Goal: Task Accomplishment & Management: Manage account settings

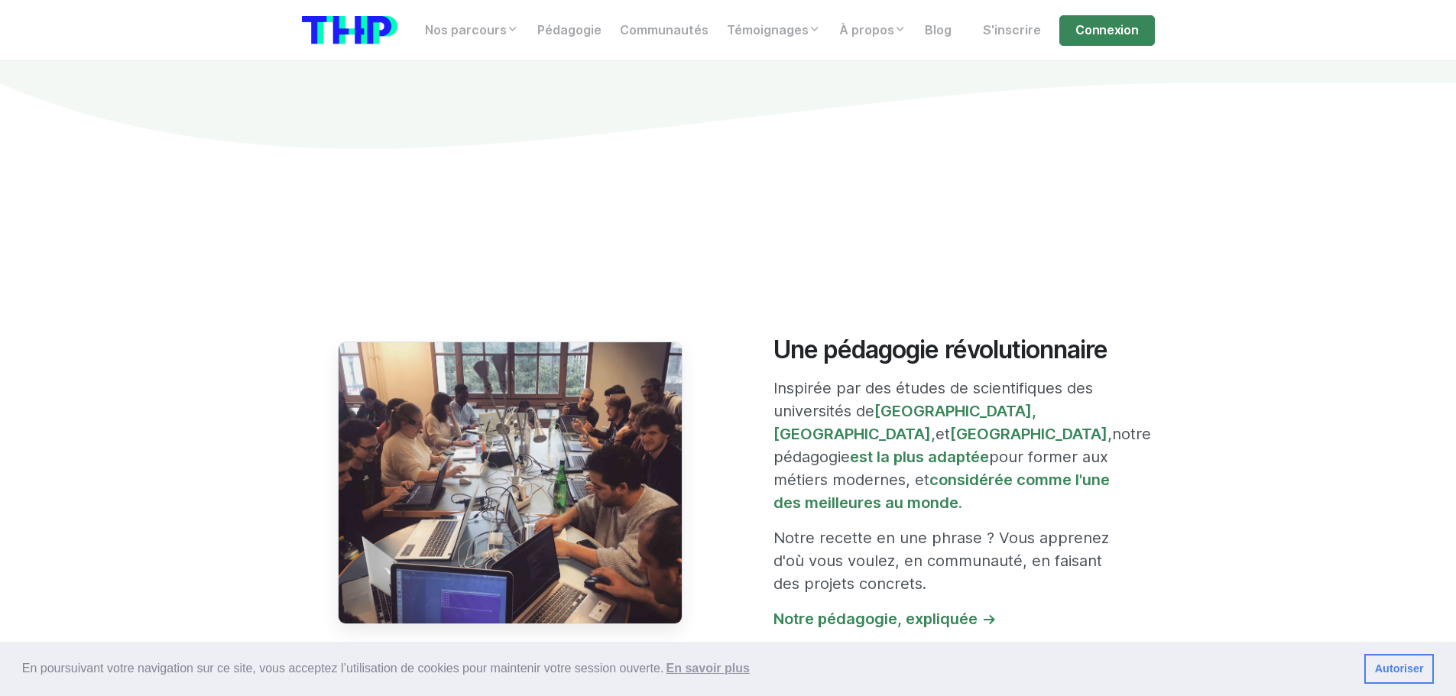
scroll to position [611, 0]
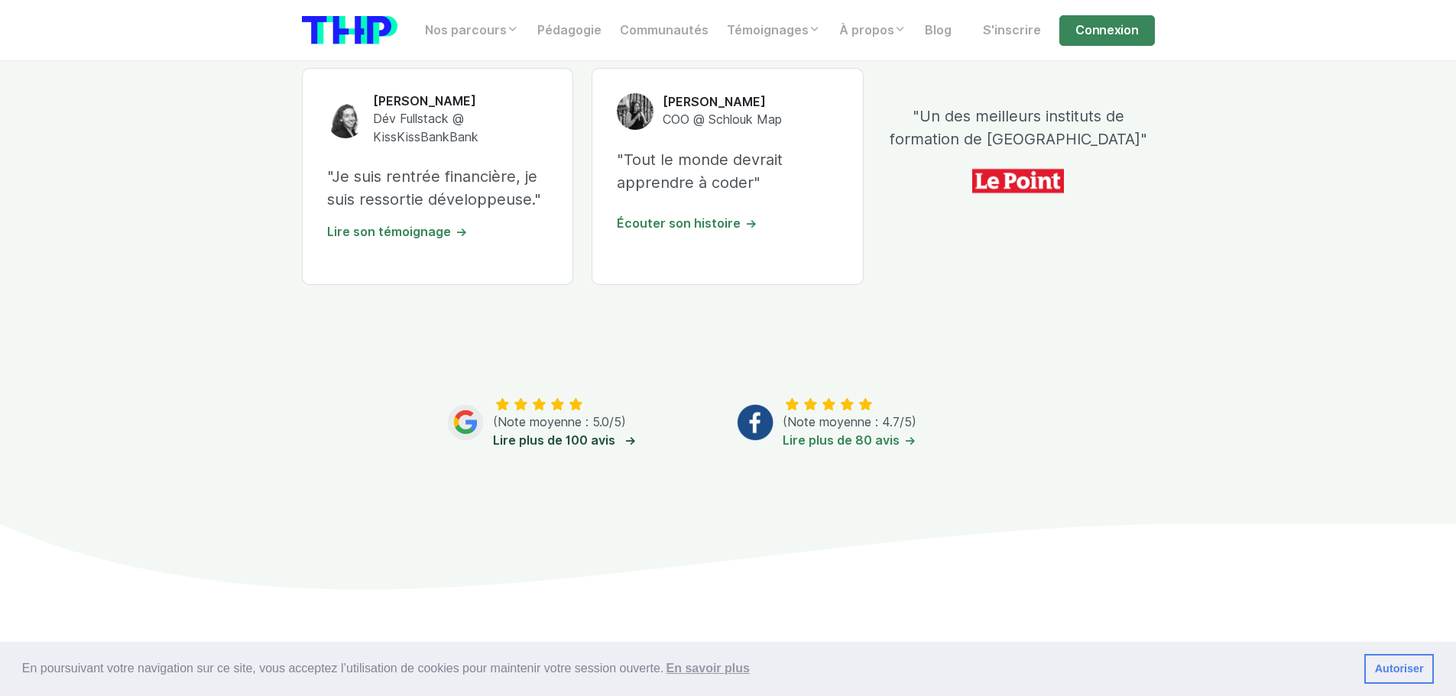
click at [539, 442] on link "Lire plus de 100 avis" at bounding box center [562, 440] width 139 height 15
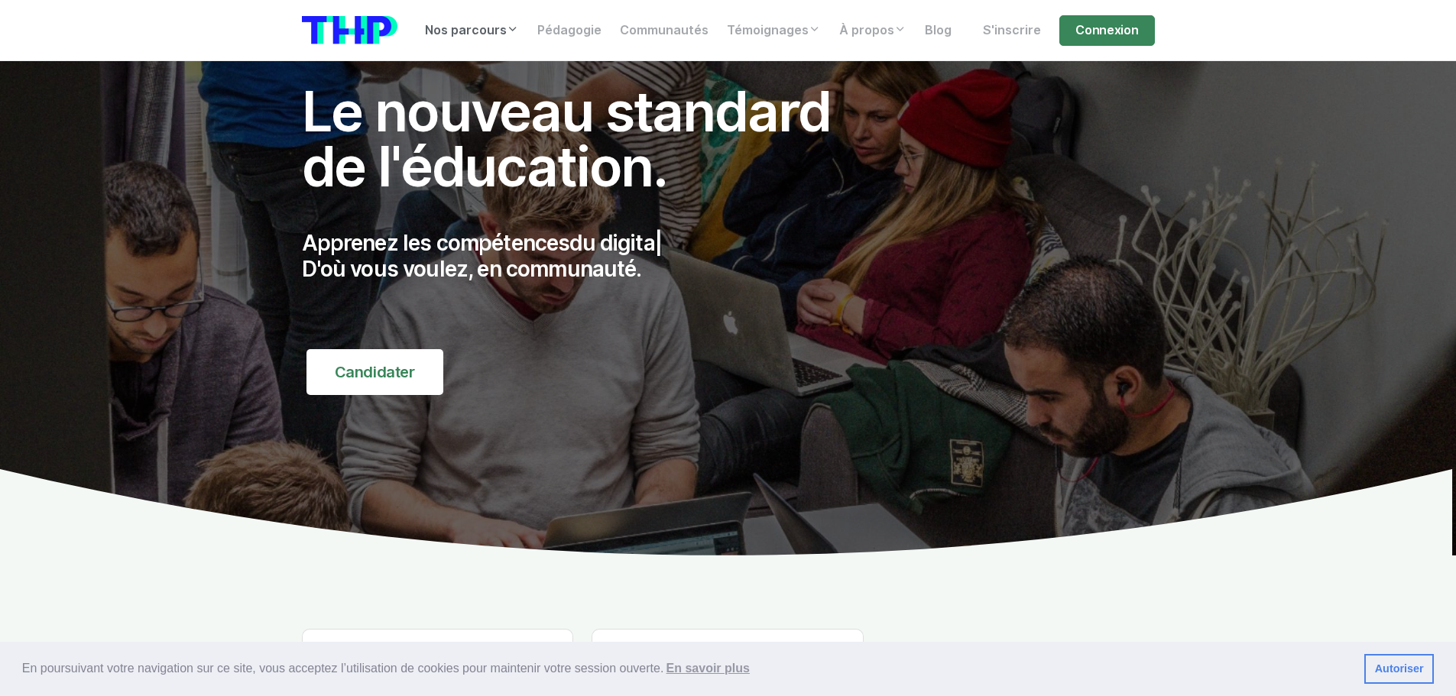
scroll to position [0, 0]
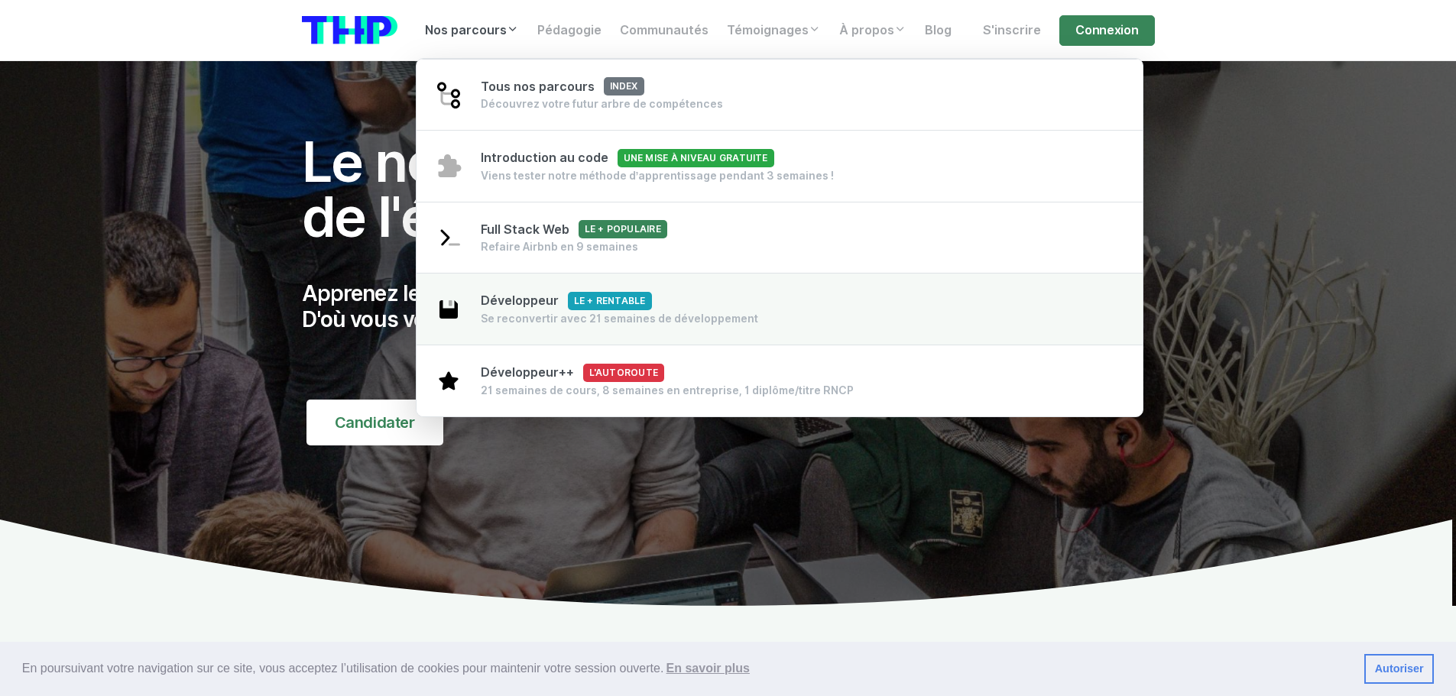
click at [692, 309] on div "Développeur Le + rentable Se reconvertir avec 21 semaines de développement" at bounding box center [619, 309] width 277 height 34
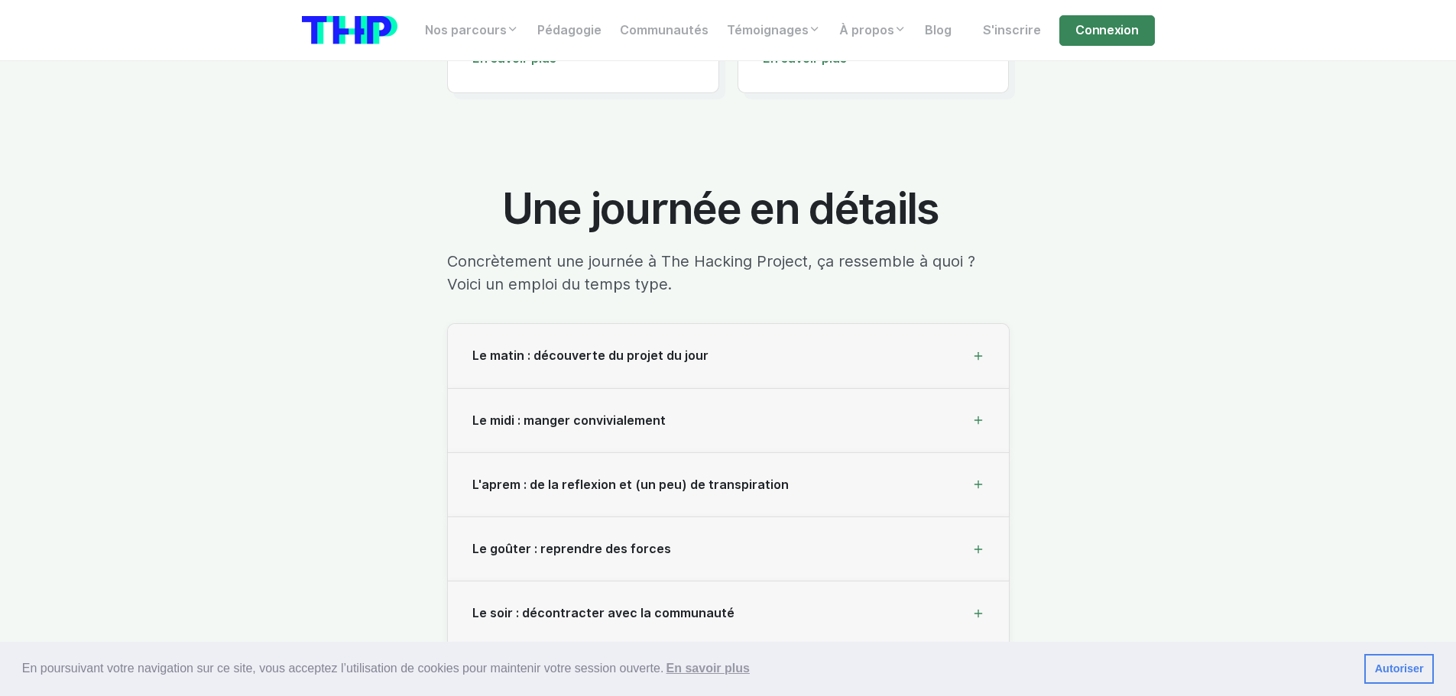
scroll to position [4967, 0]
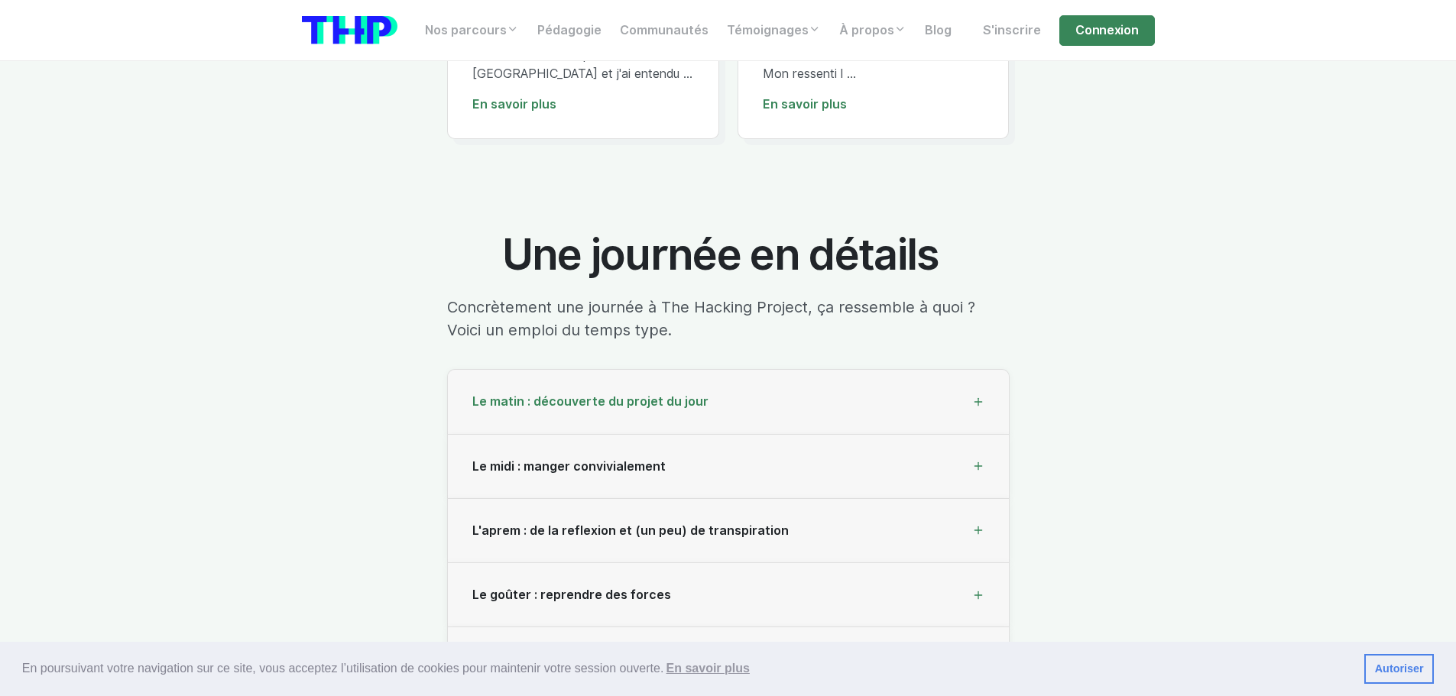
click at [848, 374] on div "Le matin : découverte du projet du jour" at bounding box center [728, 402] width 561 height 64
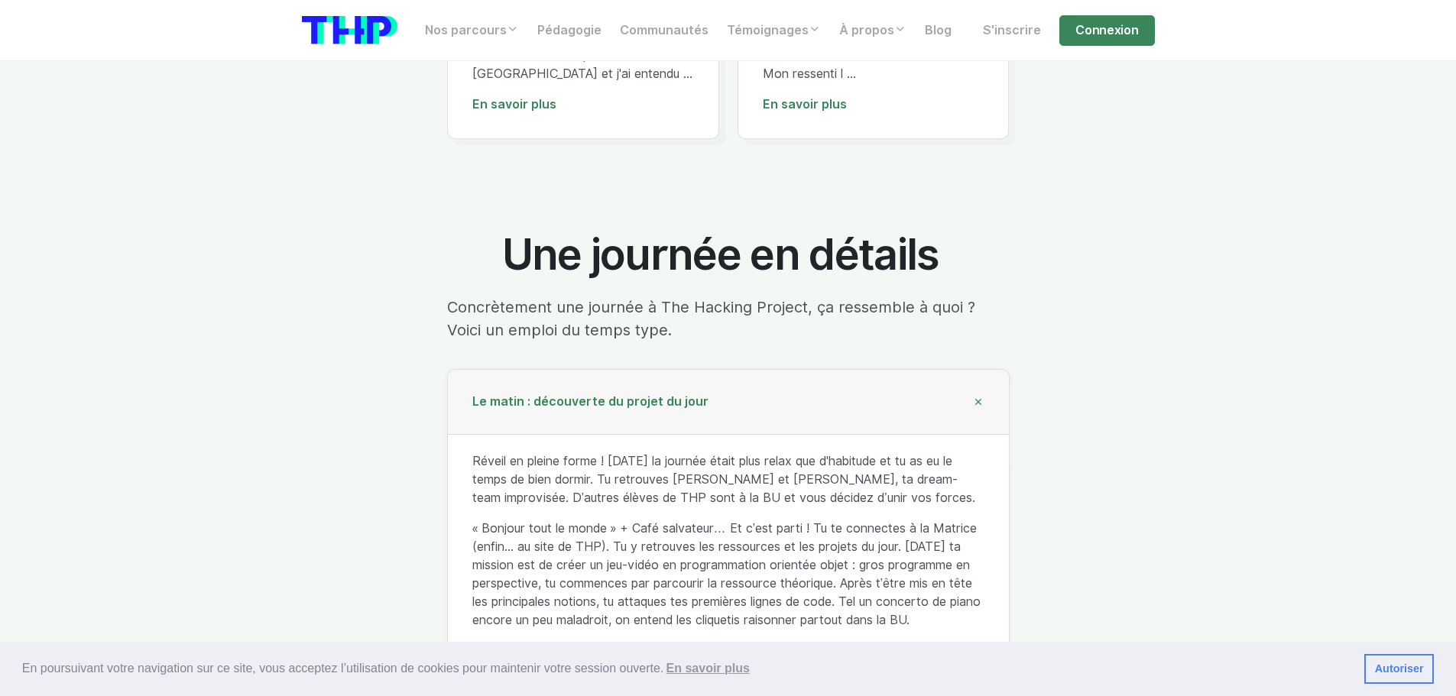
click at [848, 374] on div "Le matin : découverte du projet du jour" at bounding box center [728, 402] width 561 height 64
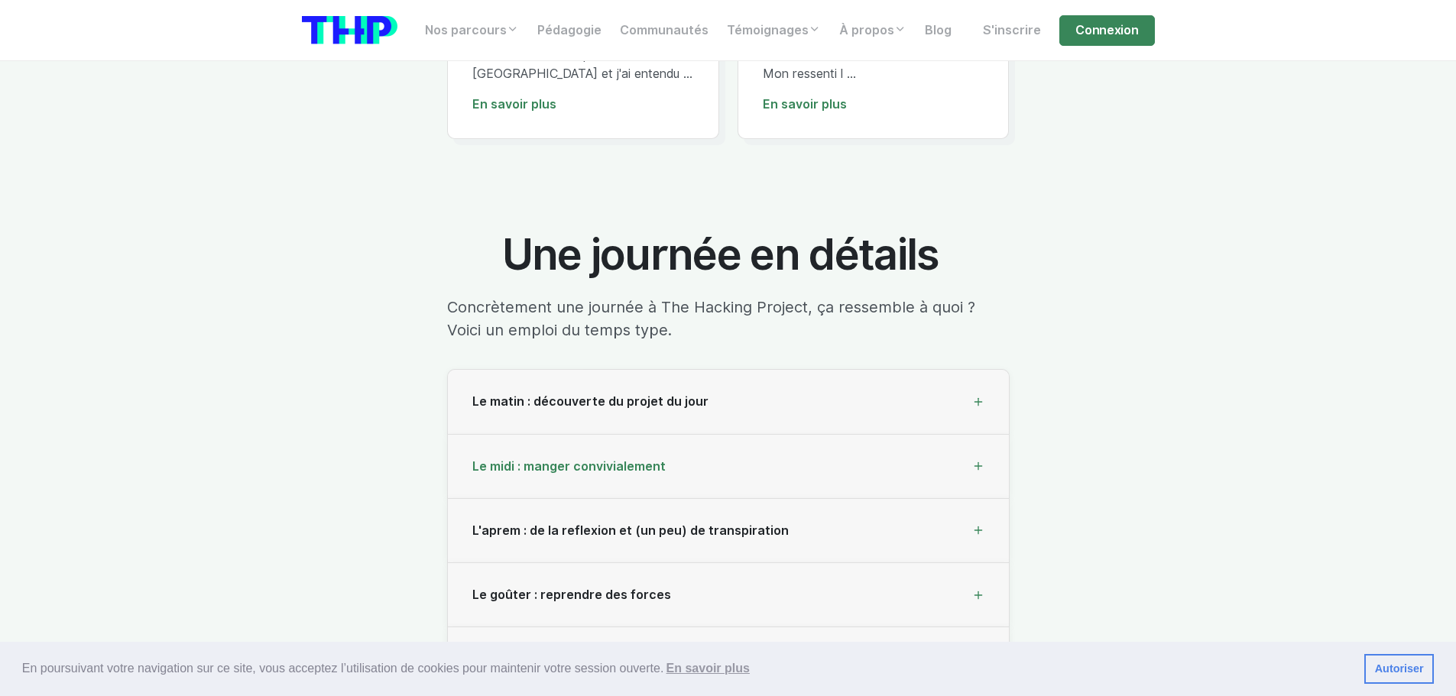
click at [760, 435] on div "Le midi : manger convivialement" at bounding box center [728, 467] width 561 height 64
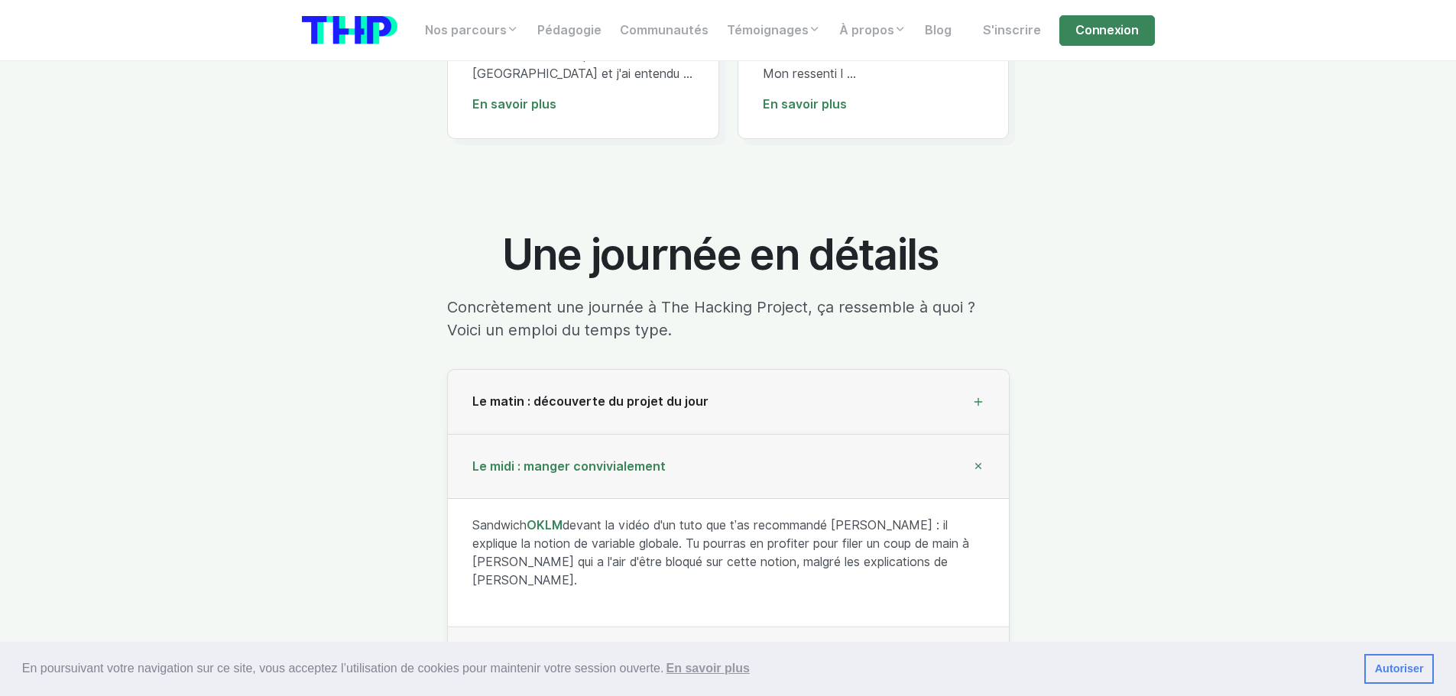
click at [760, 435] on div "Le midi : manger convivialement" at bounding box center [728, 467] width 561 height 64
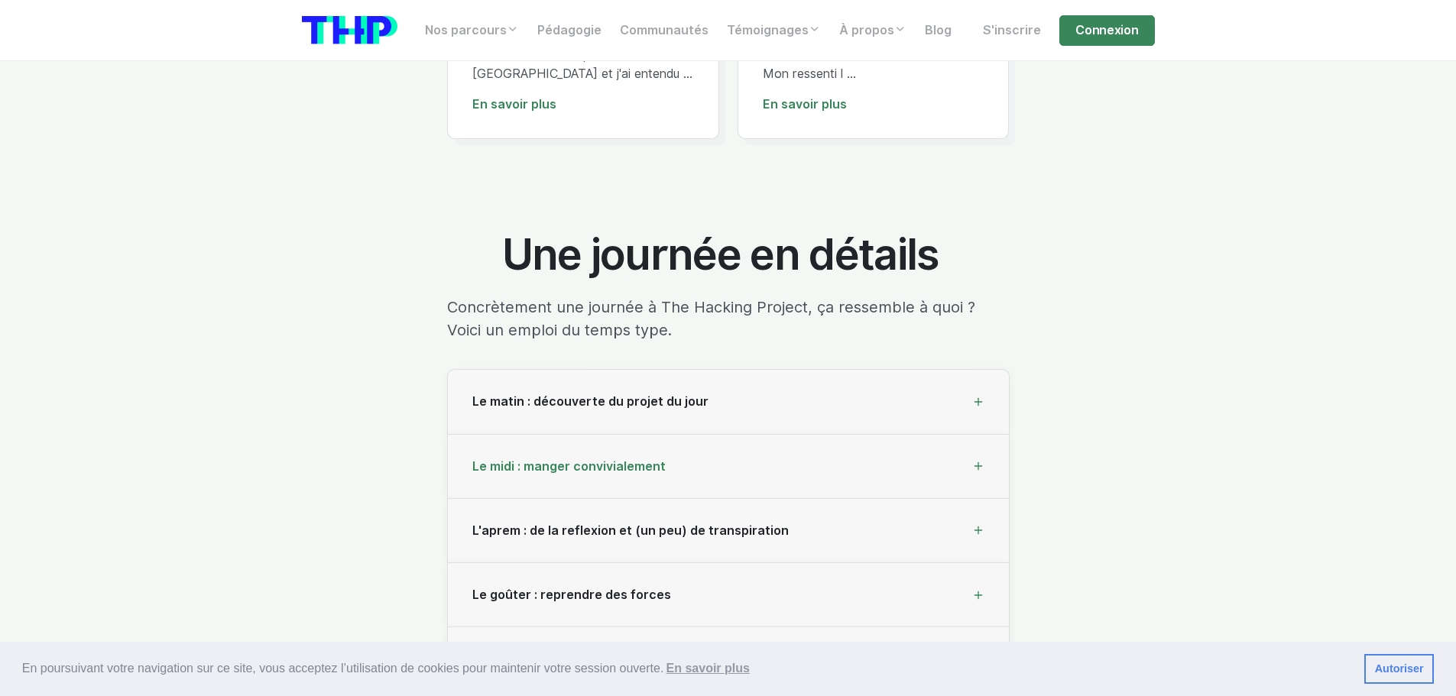
click at [770, 435] on div "Le midi : manger convivialement" at bounding box center [728, 467] width 561 height 64
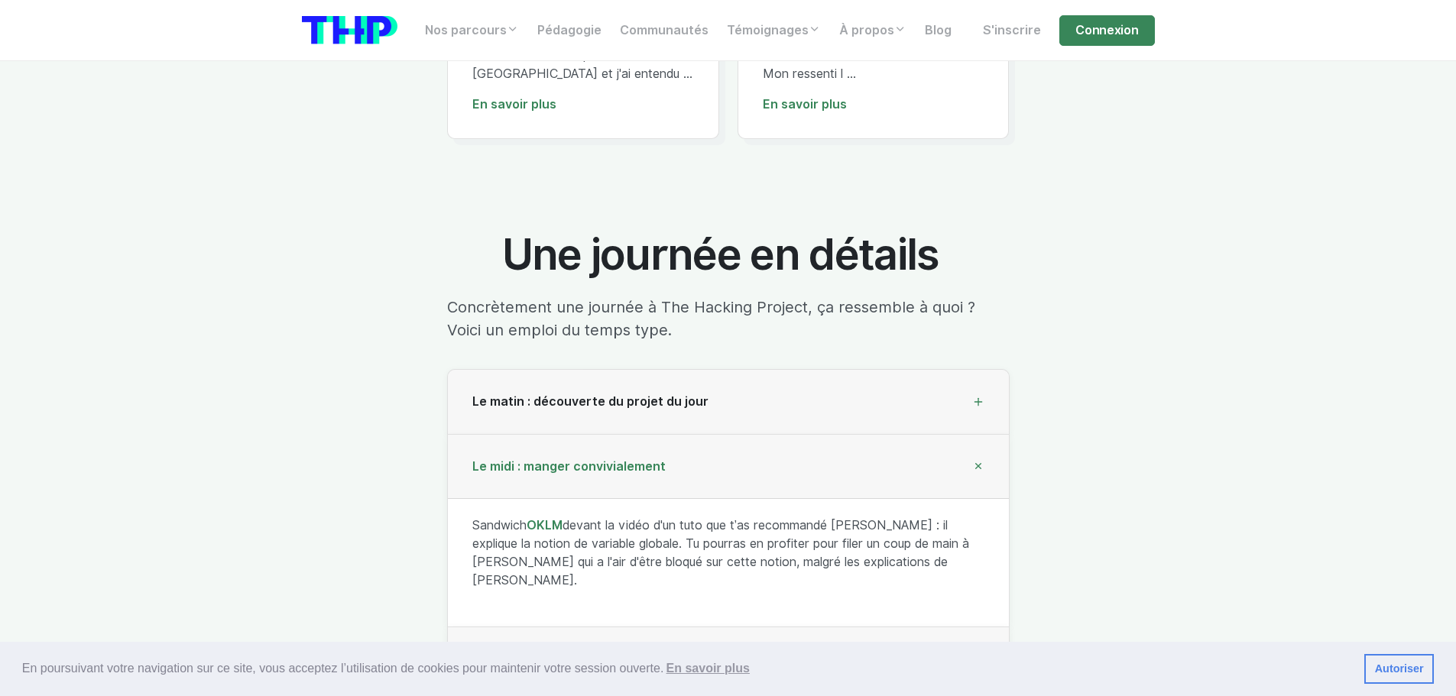
click at [770, 435] on div "Le midi : manger convivialement" at bounding box center [728, 467] width 561 height 64
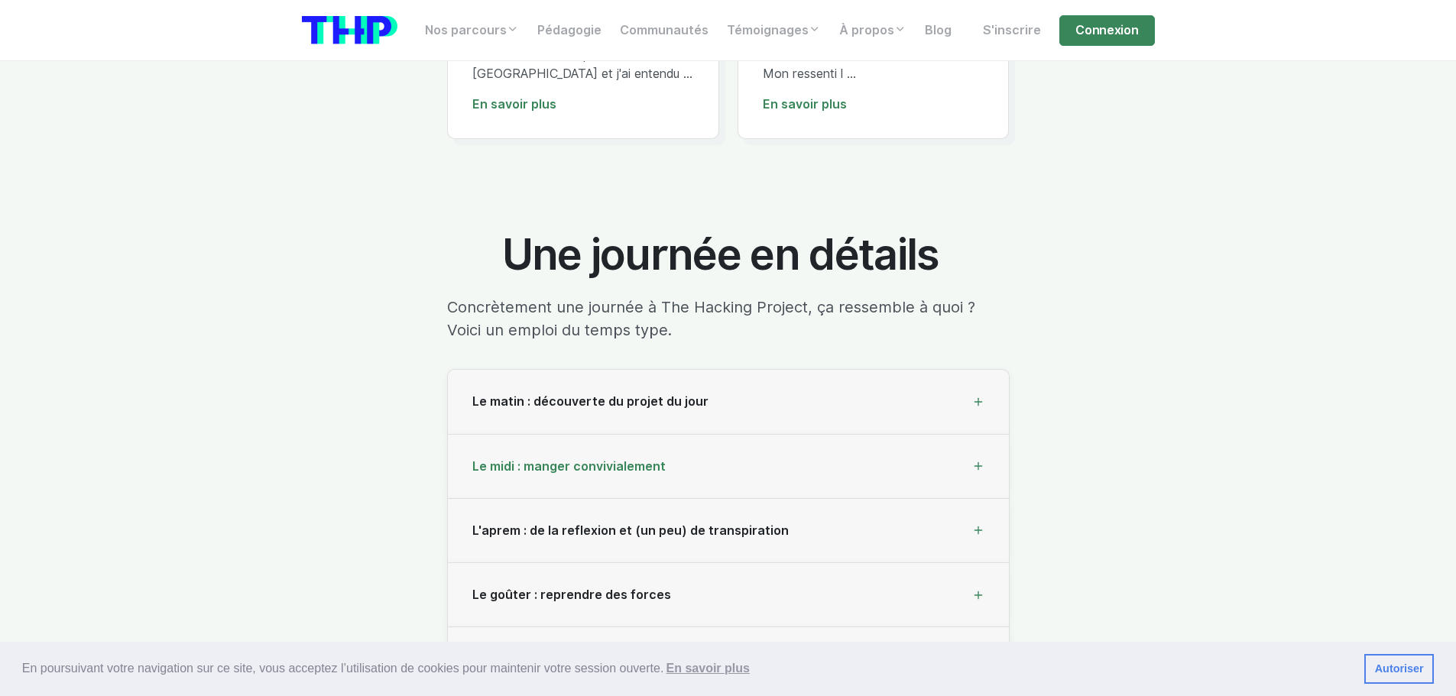
click at [773, 435] on div "Le midi : manger convivialement" at bounding box center [728, 467] width 561 height 64
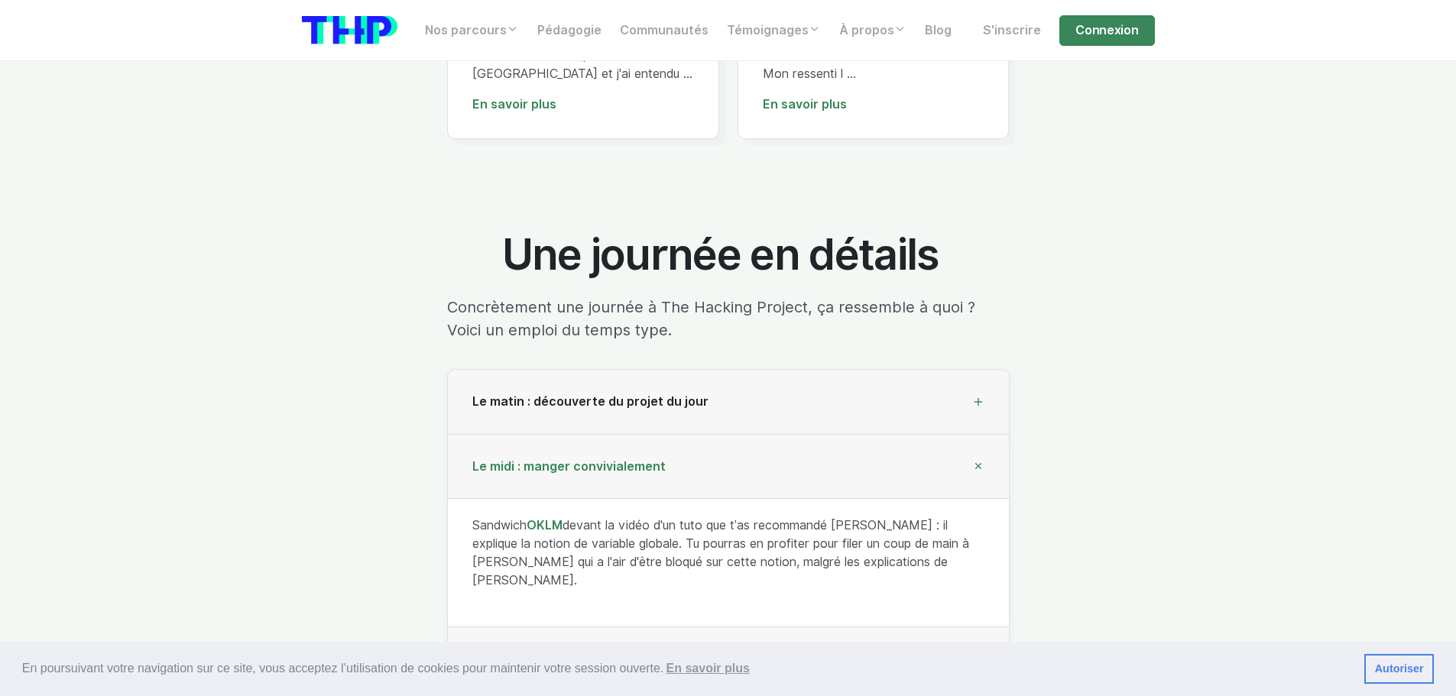
click at [773, 435] on div "Le midi : manger convivialement" at bounding box center [728, 467] width 561 height 64
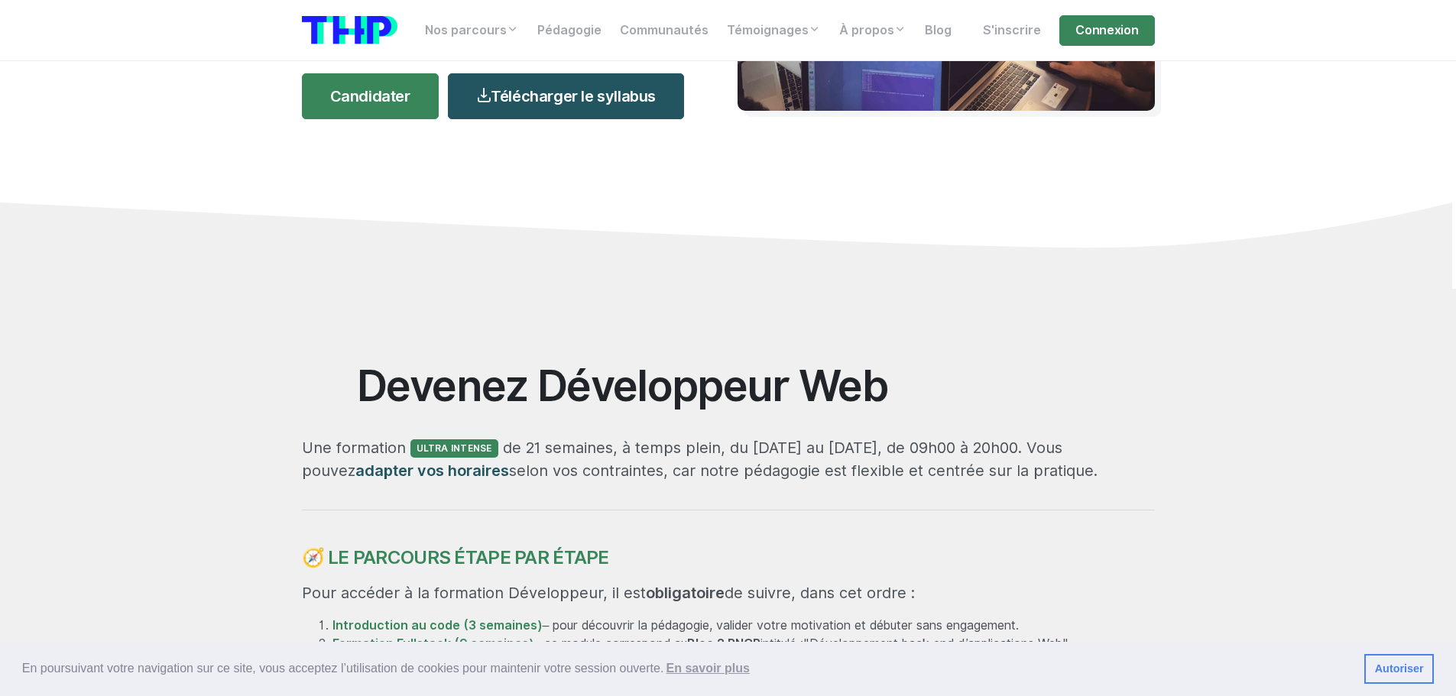
scroll to position [0, 0]
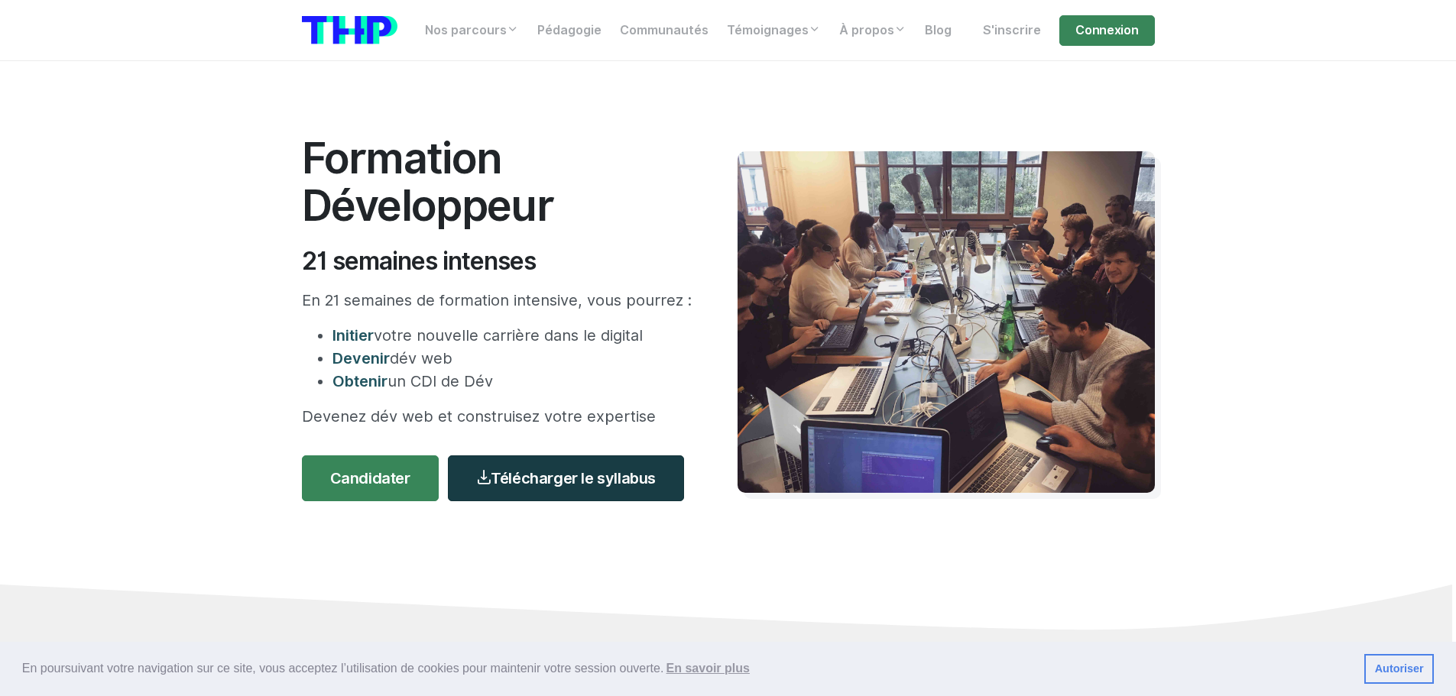
click at [600, 471] on link "Télécharger le syllabus" at bounding box center [566, 478] width 236 height 46
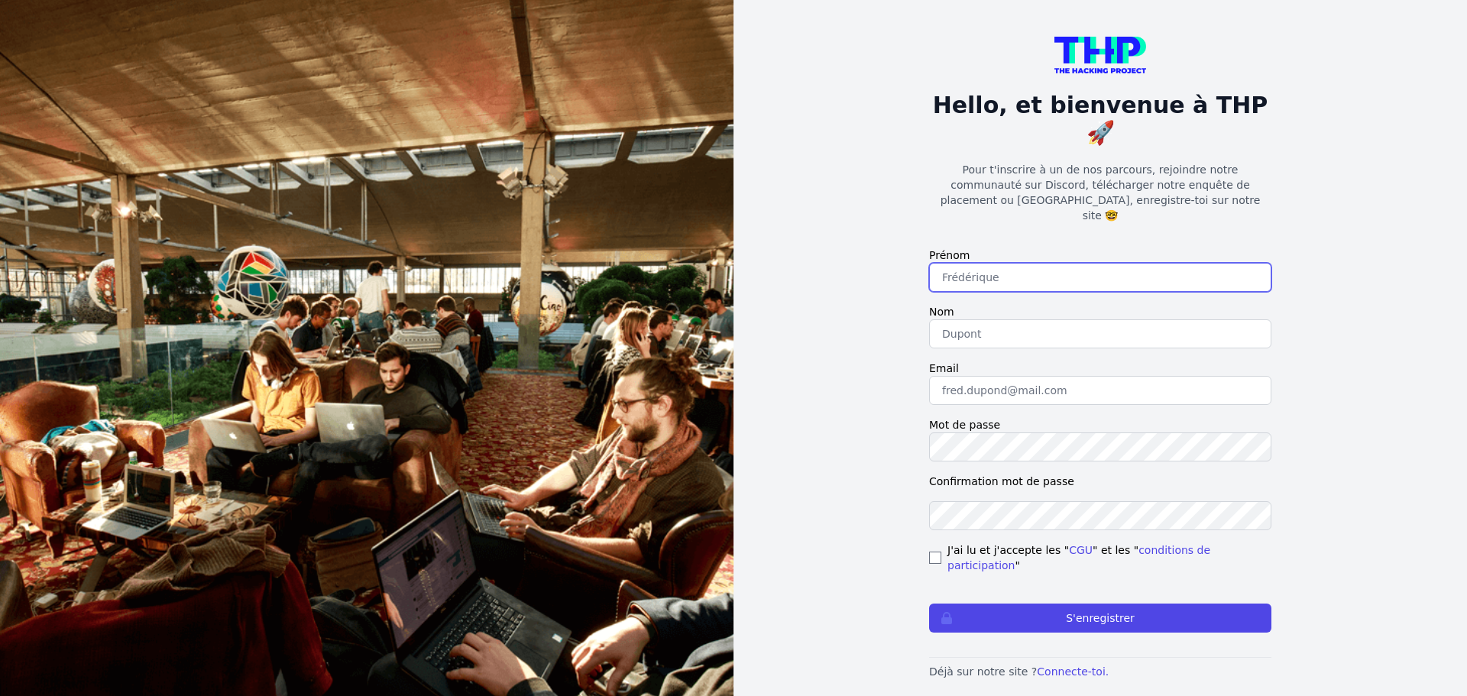
click at [980, 263] on input "text" at bounding box center [1100, 277] width 342 height 29
click at [878, 305] on div "Hello, et bienvenue à THP 🚀 Pour t'inscrire à un de nos parcours, rejoindre not…" at bounding box center [1101, 358] width 734 height 716
click at [983, 263] on input "text" at bounding box center [1100, 277] width 342 height 29
type input "Morgan"
click at [968, 319] on input "text" at bounding box center [1100, 333] width 342 height 29
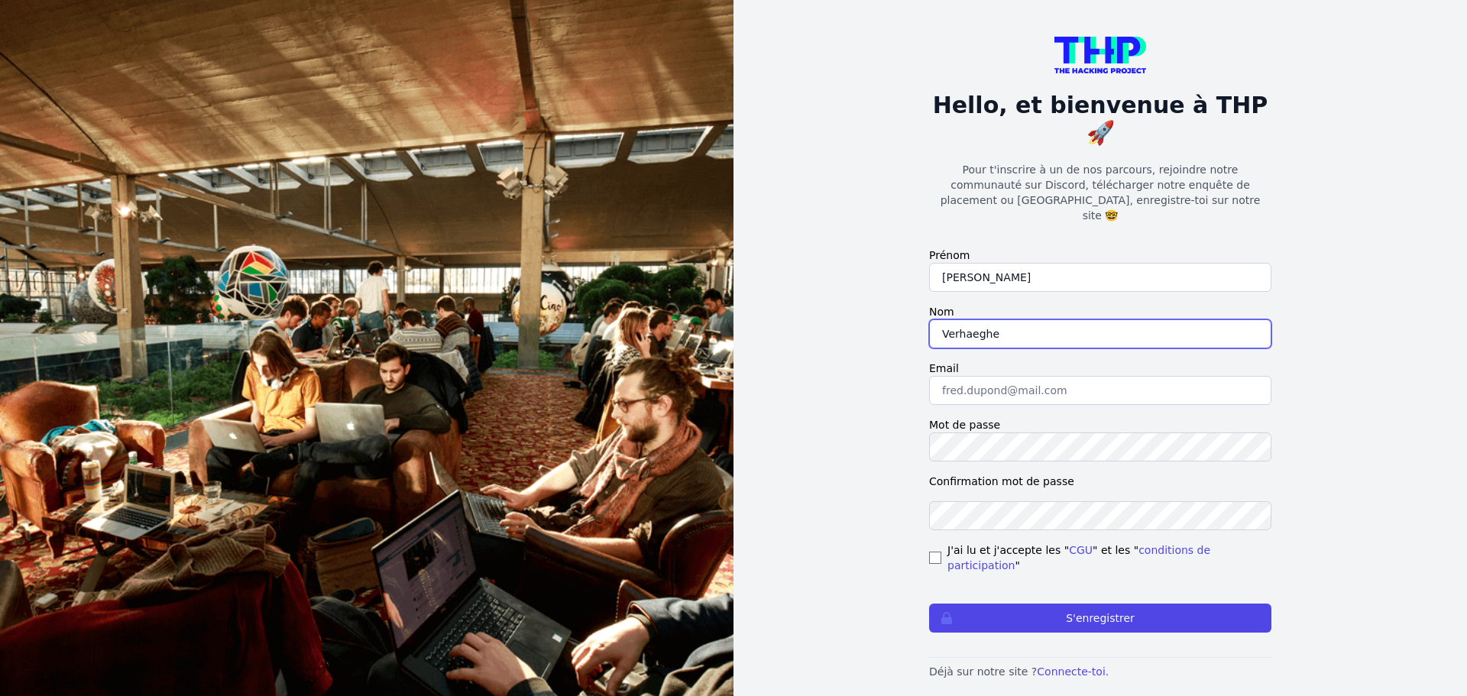
type input "Verhaeghe"
click at [953, 376] on input "email" at bounding box center [1100, 390] width 342 height 29
type input "[EMAIL_ADDRESS][DOMAIN_NAME]"
click at [932, 552] on input "checkbox" at bounding box center [935, 558] width 12 height 12
checkbox input "true"
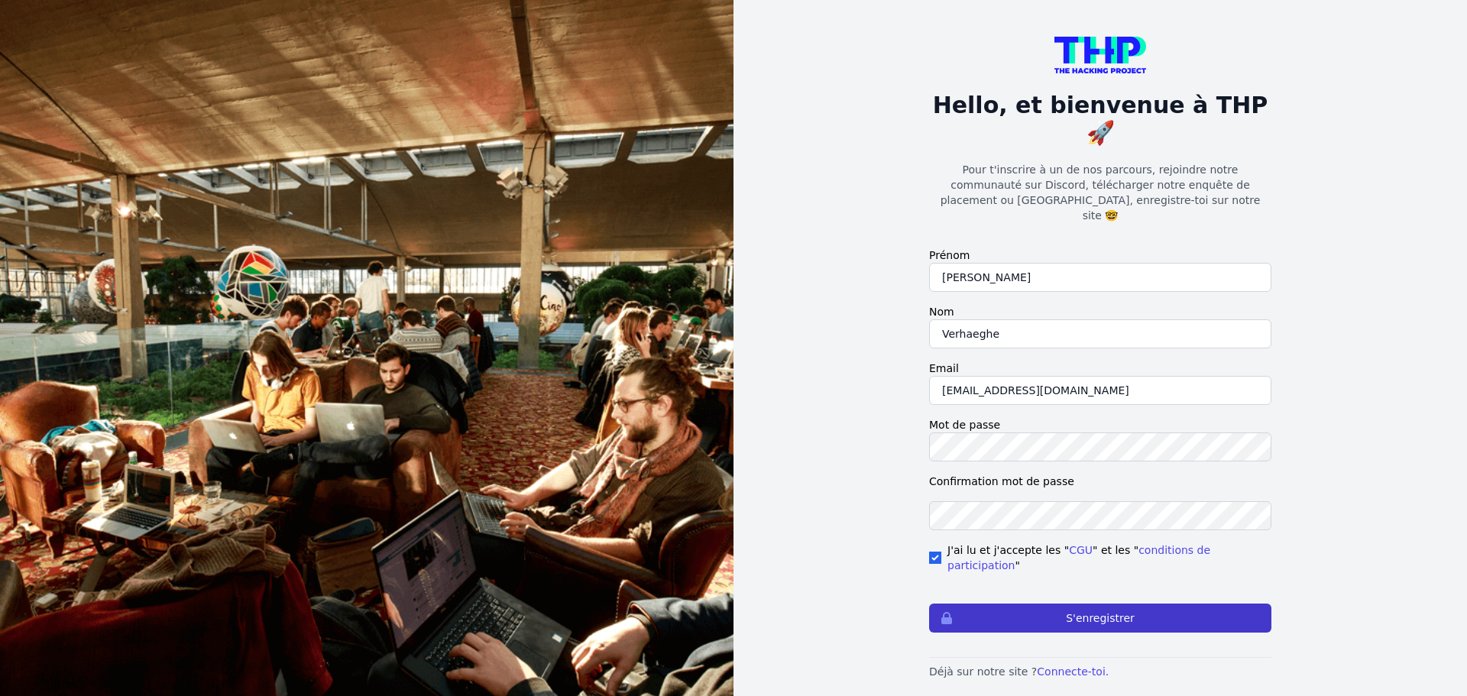
click at [1092, 604] on button "S'enregistrer" at bounding box center [1100, 618] width 342 height 29
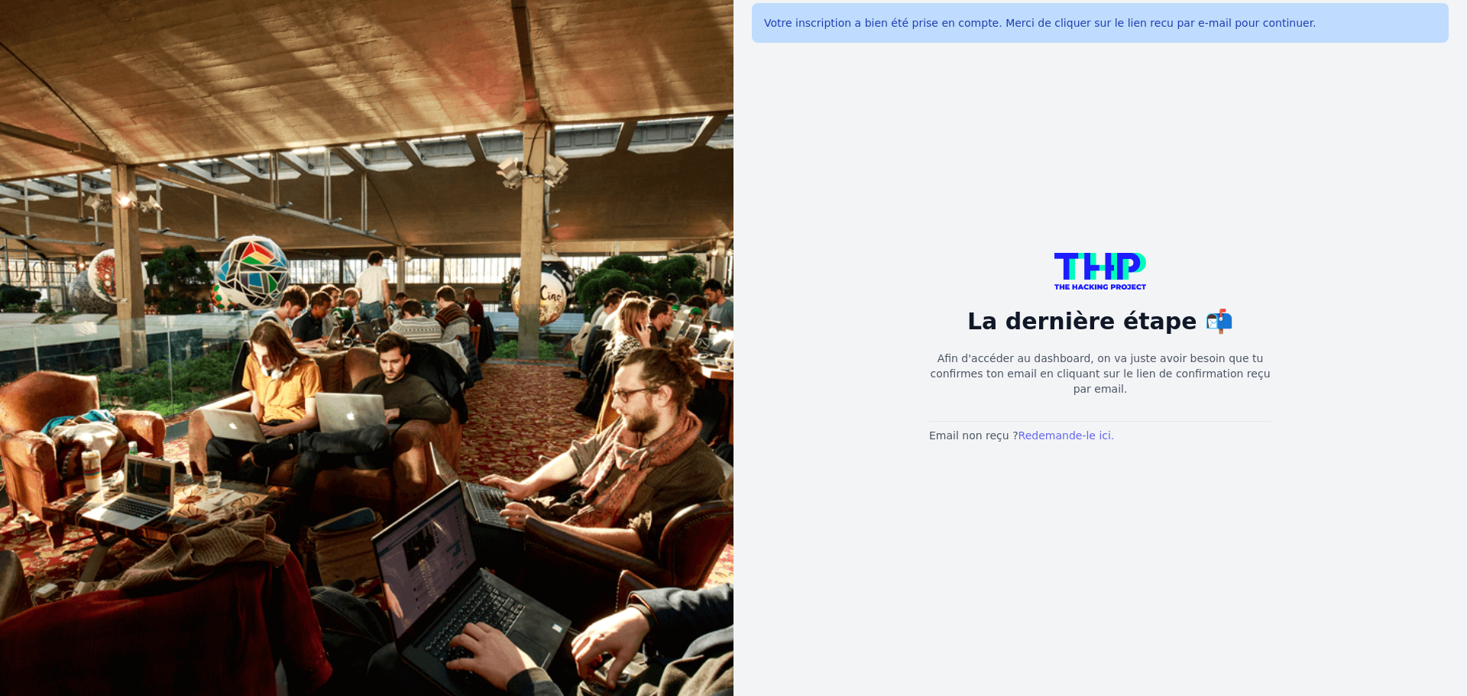
click at [1044, 431] on link "Redemande-le ici." at bounding box center [1067, 435] width 96 height 12
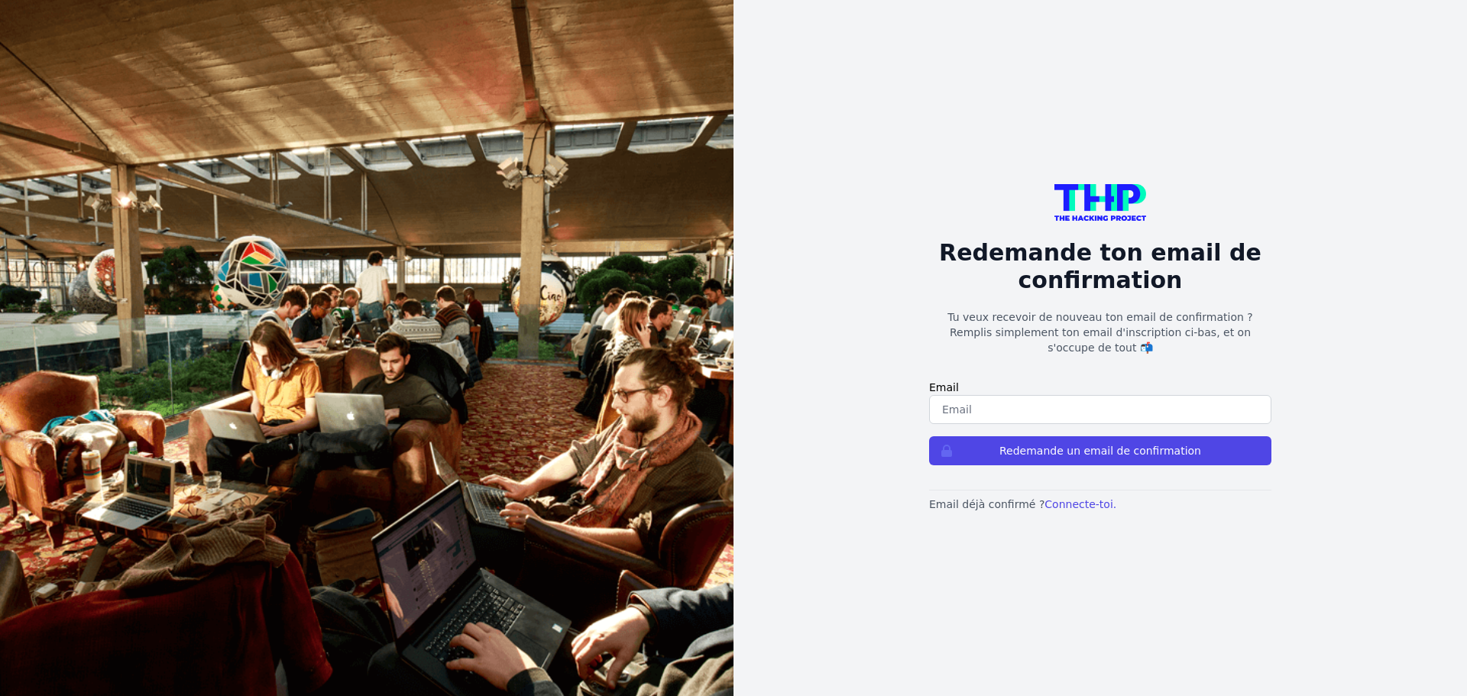
click at [1015, 398] on input "email" at bounding box center [1100, 409] width 342 height 29
type input "[EMAIL_ADDRESS][DOMAIN_NAME]"
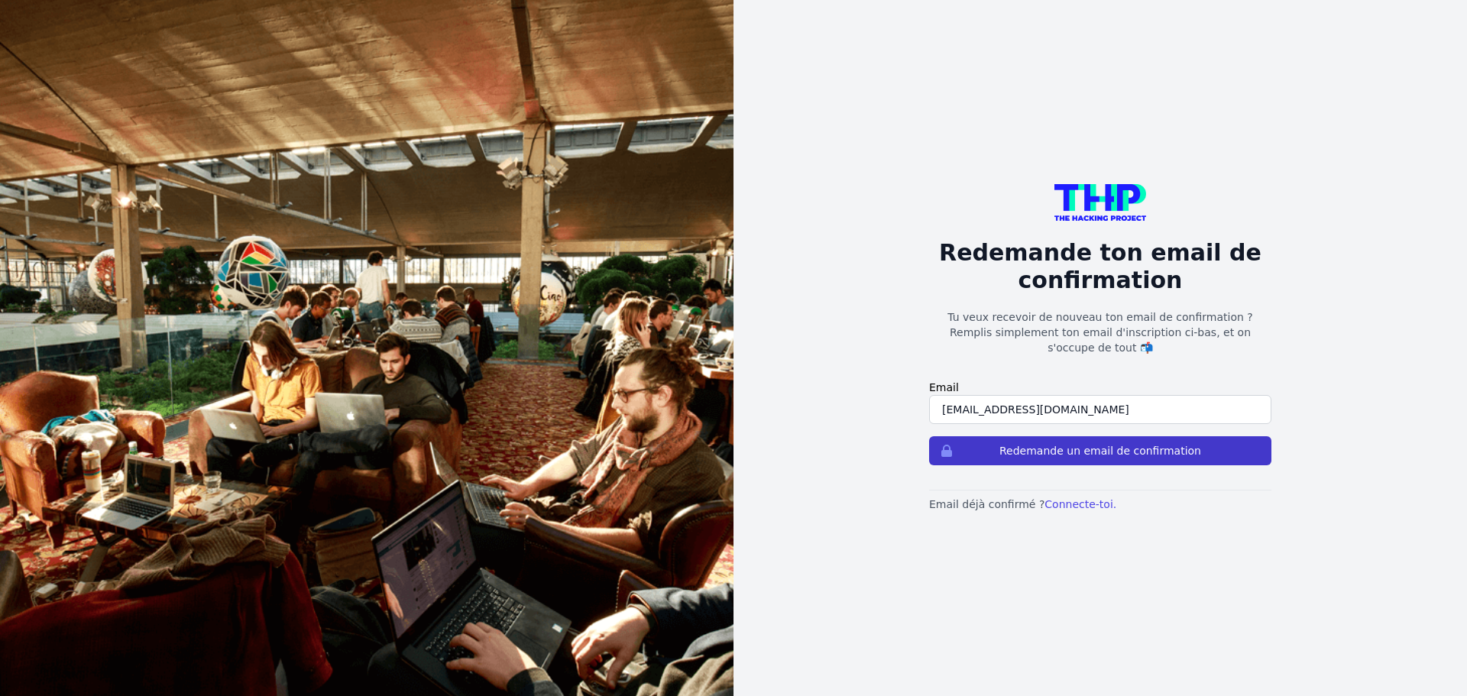
click at [1083, 442] on button "Redemande un email de confirmation" at bounding box center [1100, 450] width 342 height 29
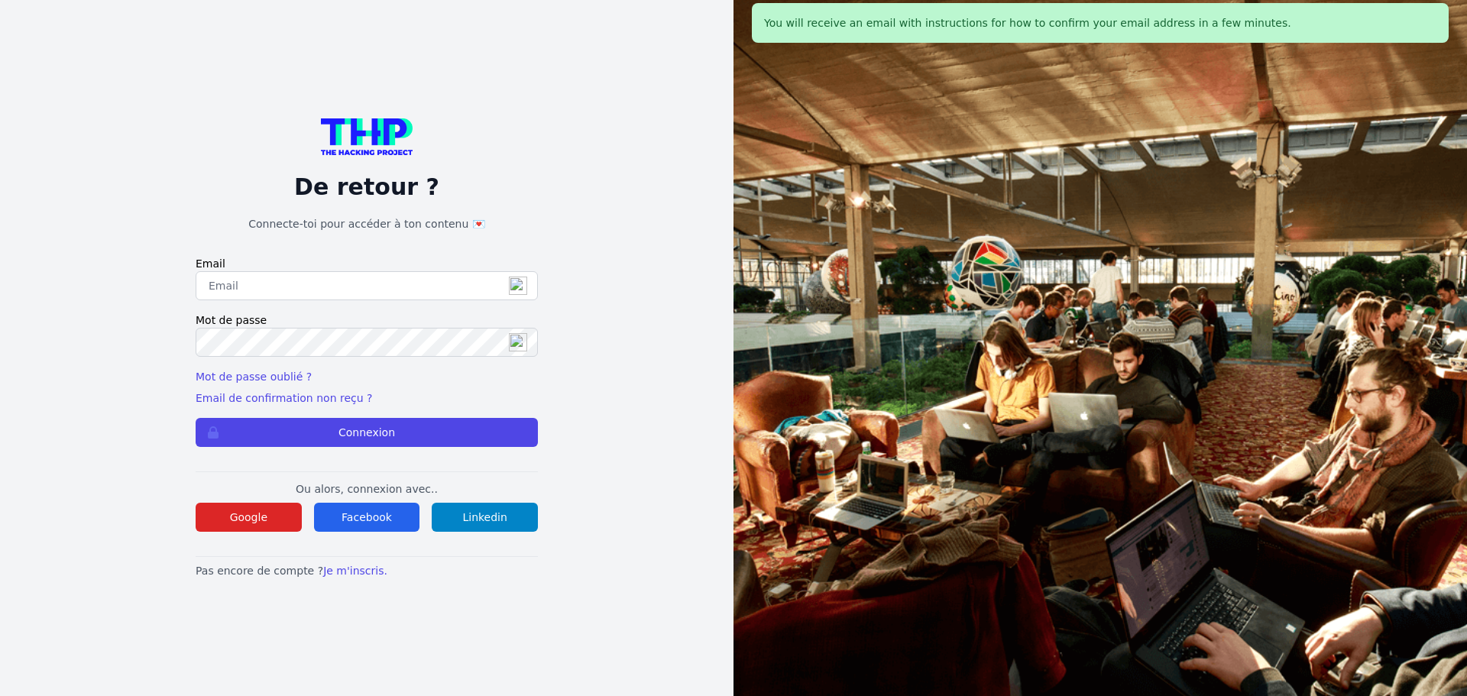
click at [303, 288] on input "email" at bounding box center [367, 285] width 342 height 29
click at [326, 283] on input "email" at bounding box center [367, 285] width 342 height 29
drag, startPoint x: 1165, startPoint y: 0, endPoint x: 610, endPoint y: 221, distance: 597.8
click at [610, 221] on div "De retour ? Connecte-toi pour accéder à ton contenu 💌 Email Mot de passe Mot de…" at bounding box center [367, 348] width 636 height 696
click at [316, 287] on input "email" at bounding box center [367, 285] width 342 height 29
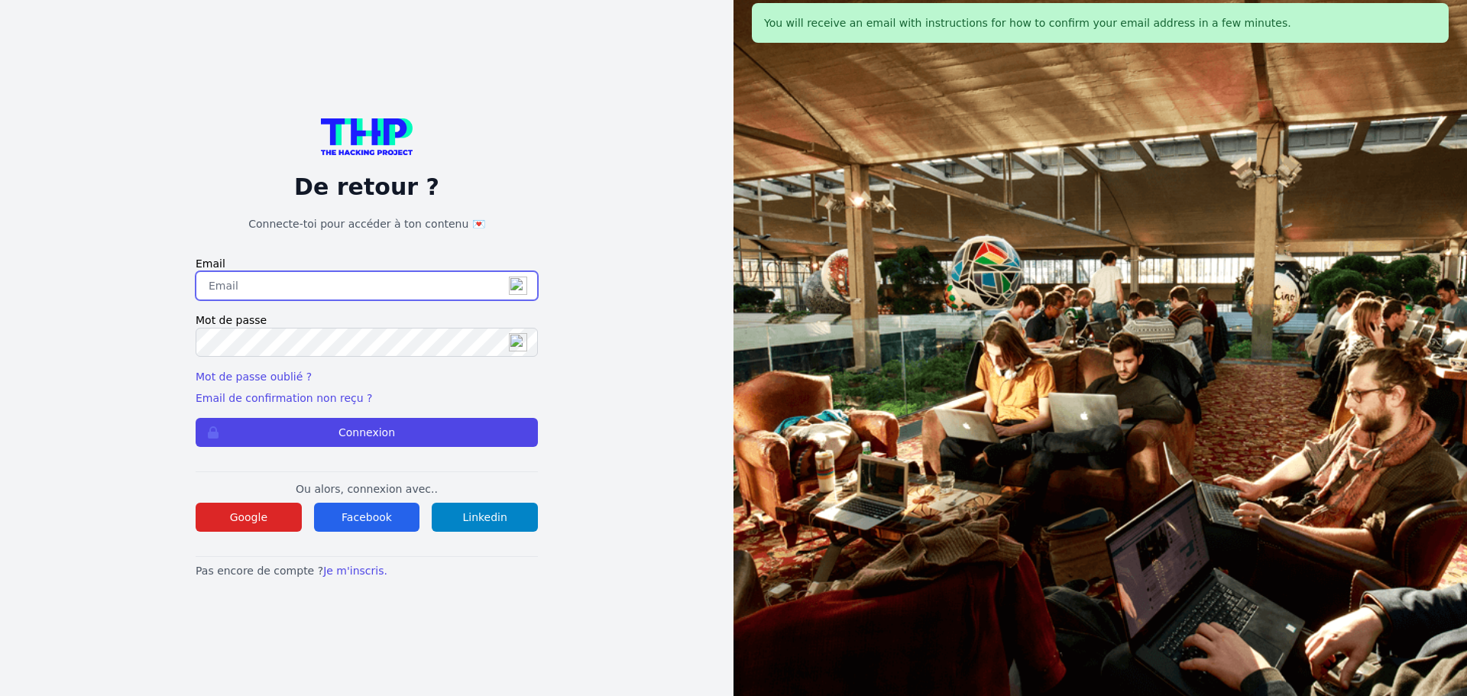
type input "mverhaeghe5@gmail.com"
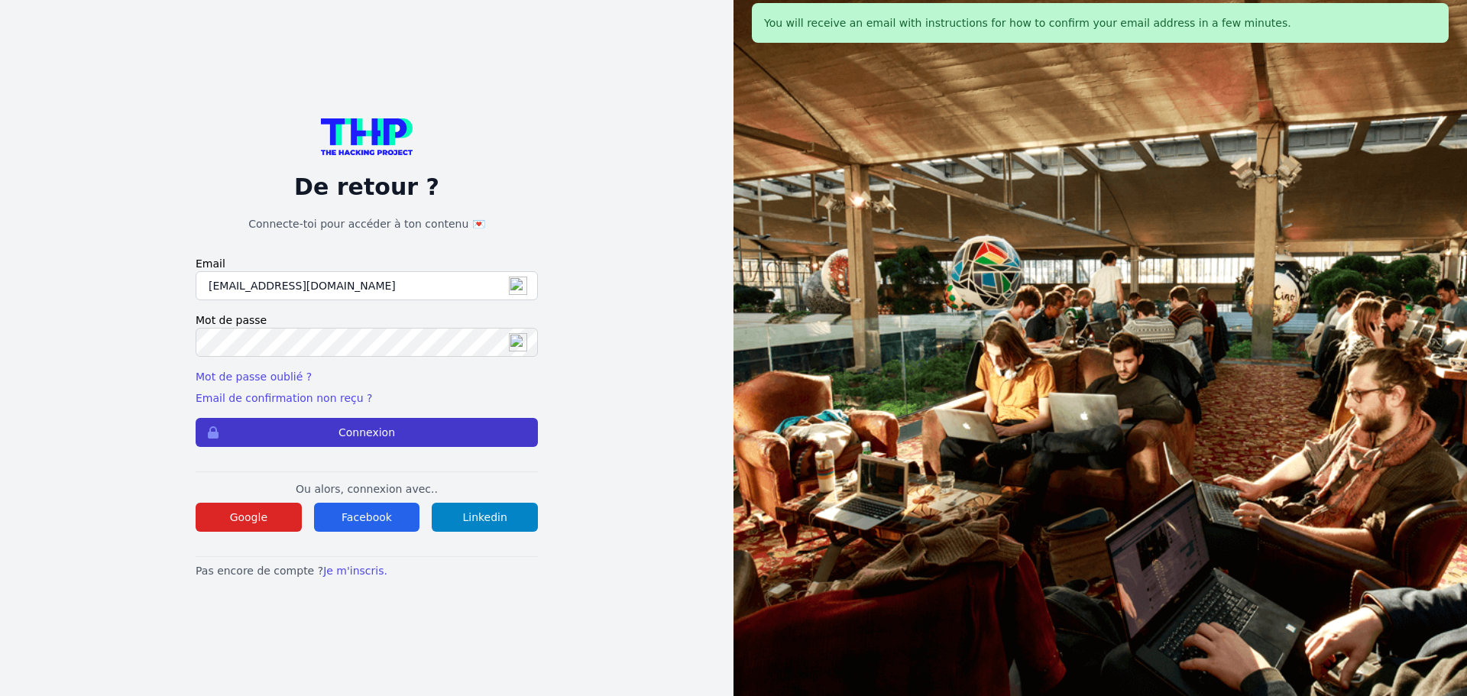
click at [372, 437] on button "Connexion" at bounding box center [367, 432] width 342 height 29
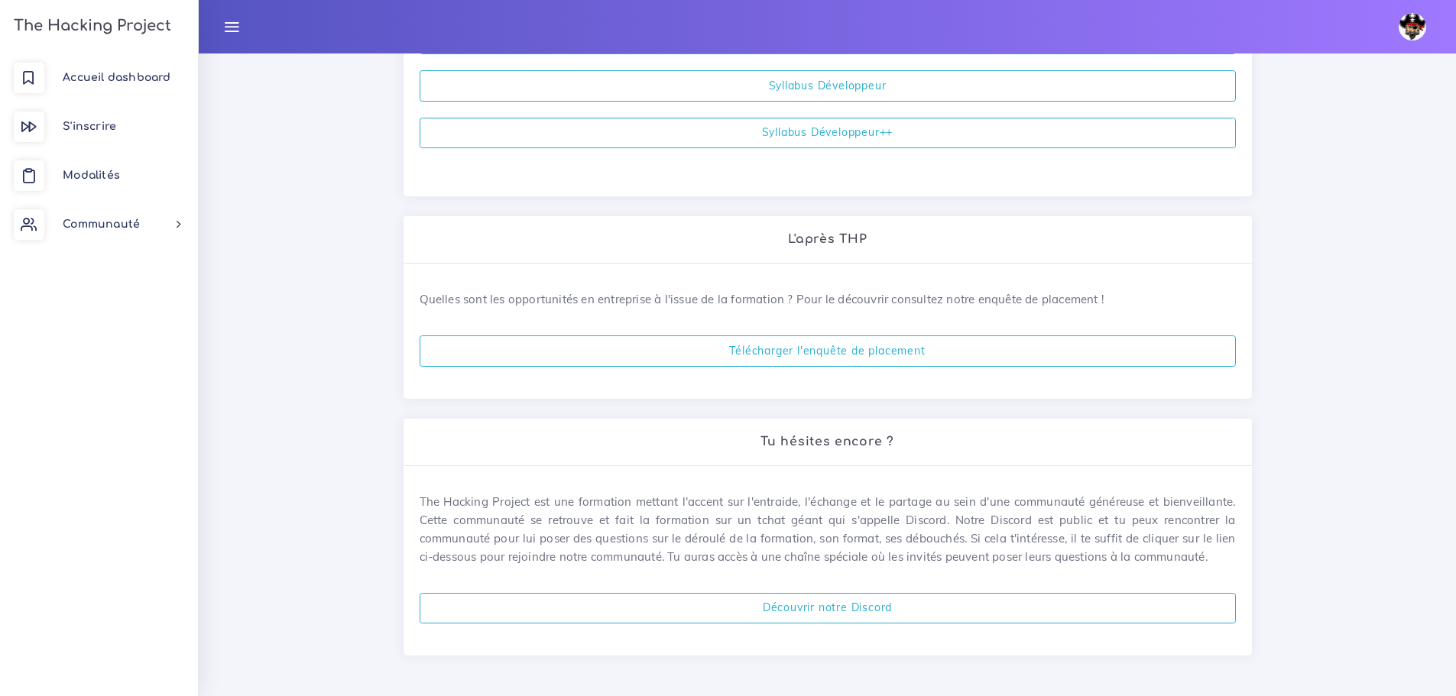
scroll to position [615, 0]
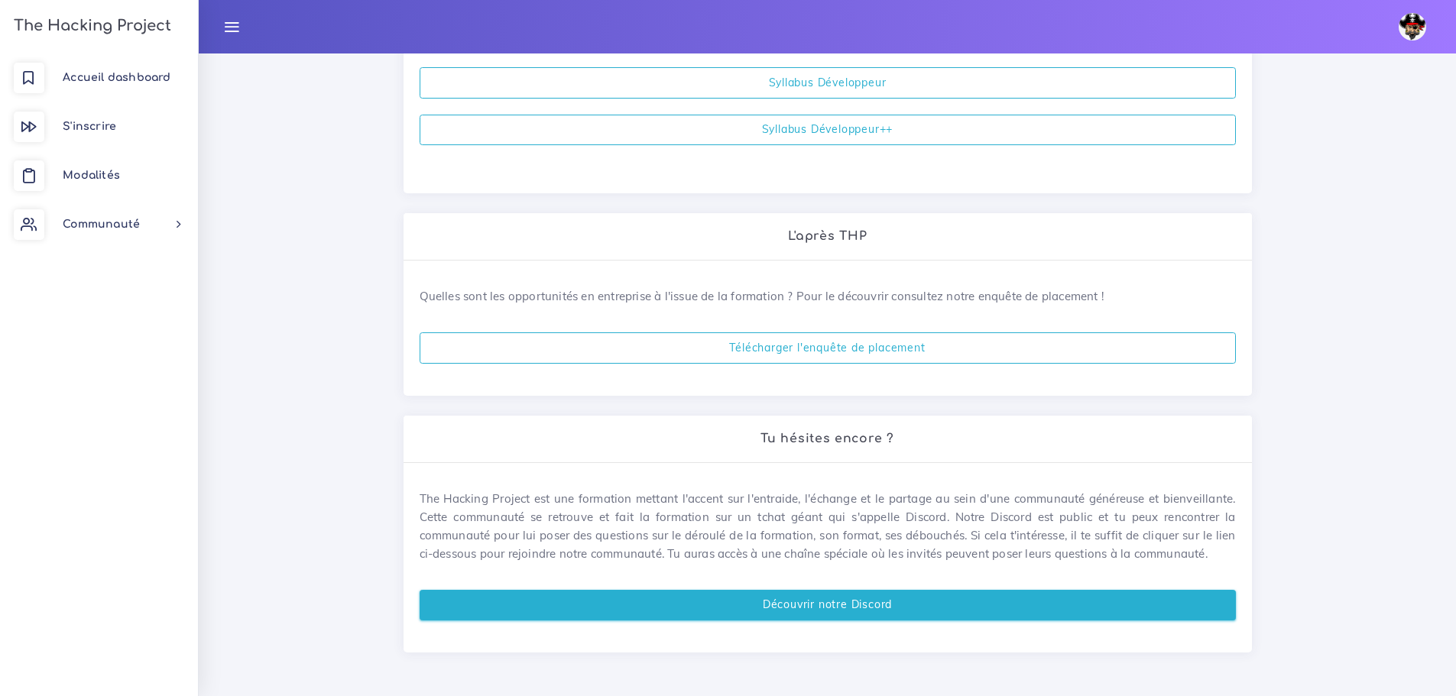
click at [841, 601] on link "Découvrir notre Discord" at bounding box center [828, 605] width 816 height 31
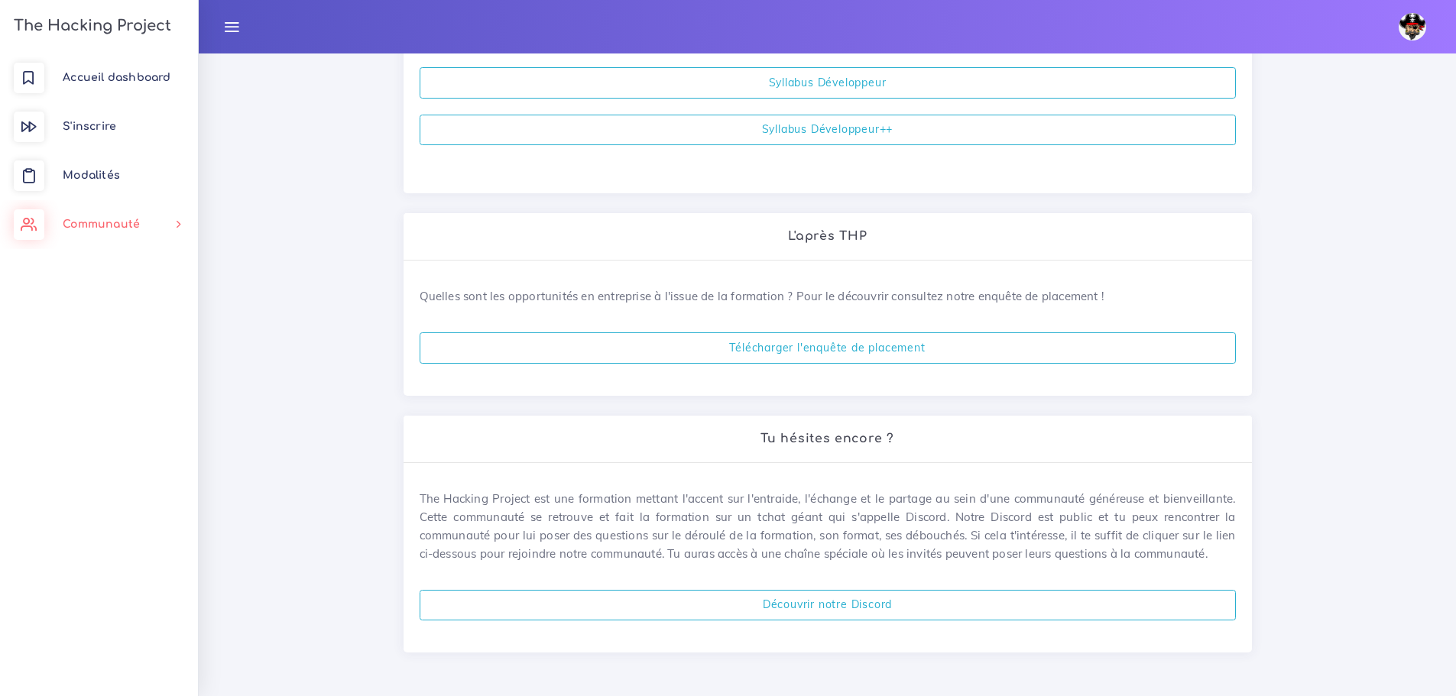
click at [129, 224] on span "Communauté" at bounding box center [101, 224] width 77 height 11
click at [112, 176] on span "Modalités" at bounding box center [91, 175] width 57 height 11
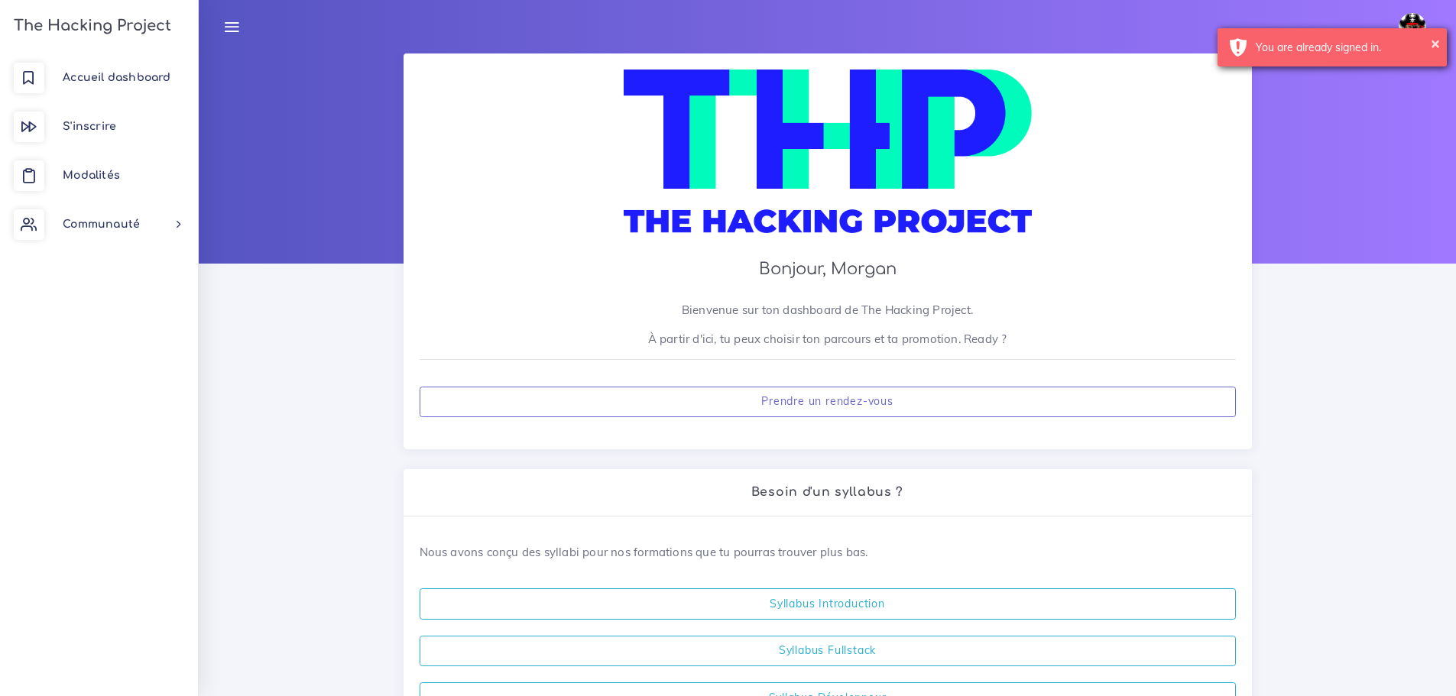
click at [1366, 44] on div "You are already signed in." at bounding box center [1346, 47] width 180 height 15
click at [1410, 23] on img at bounding box center [1412, 27] width 28 height 28
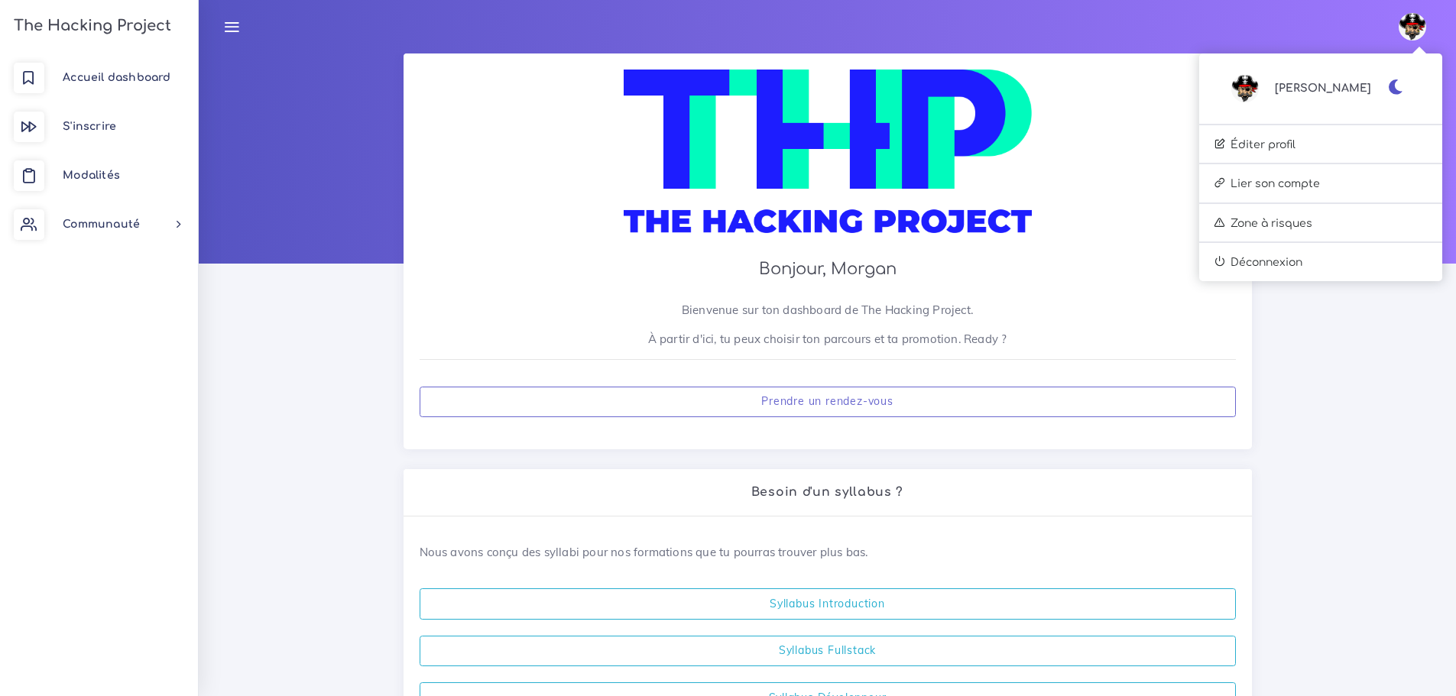
click at [1335, 158] on div "Morgan Éditer profil Lier son compte Zone à risques Déconnexion" at bounding box center [1320, 167] width 243 height 217
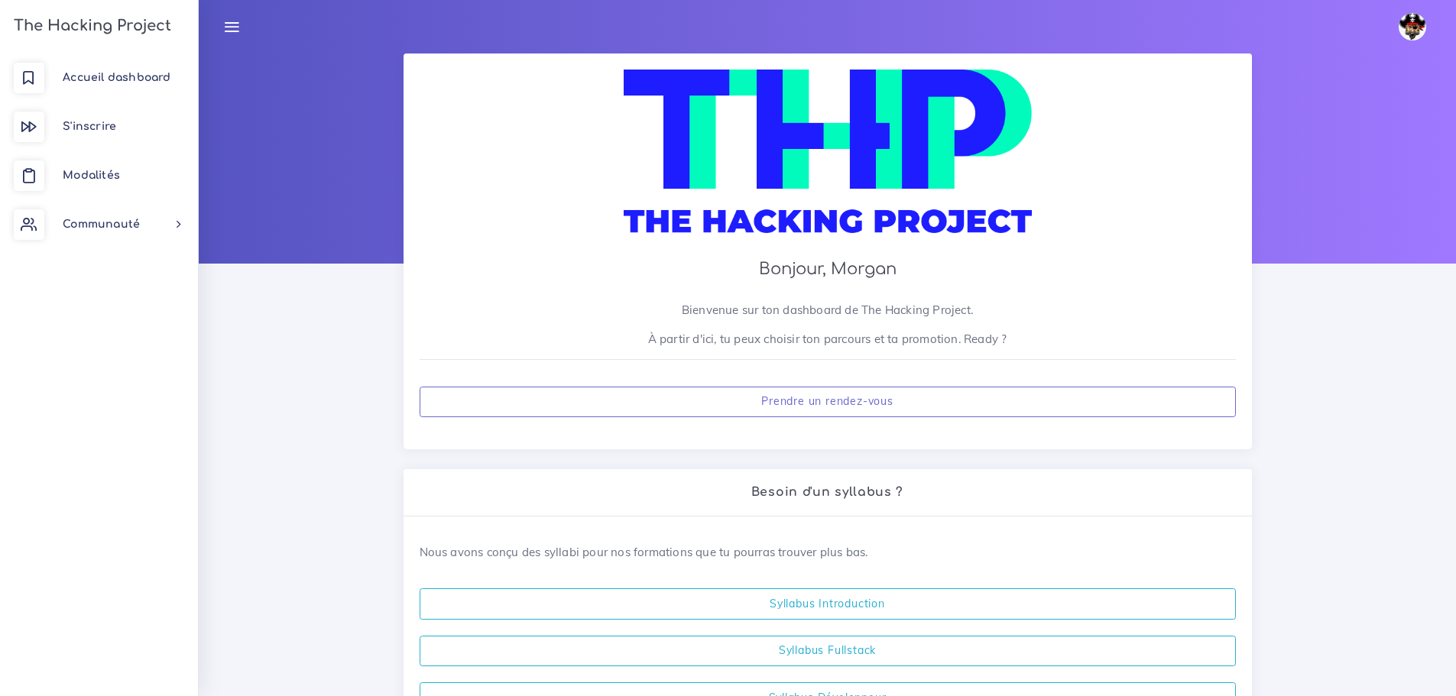
click at [1408, 29] on img at bounding box center [1412, 27] width 28 height 28
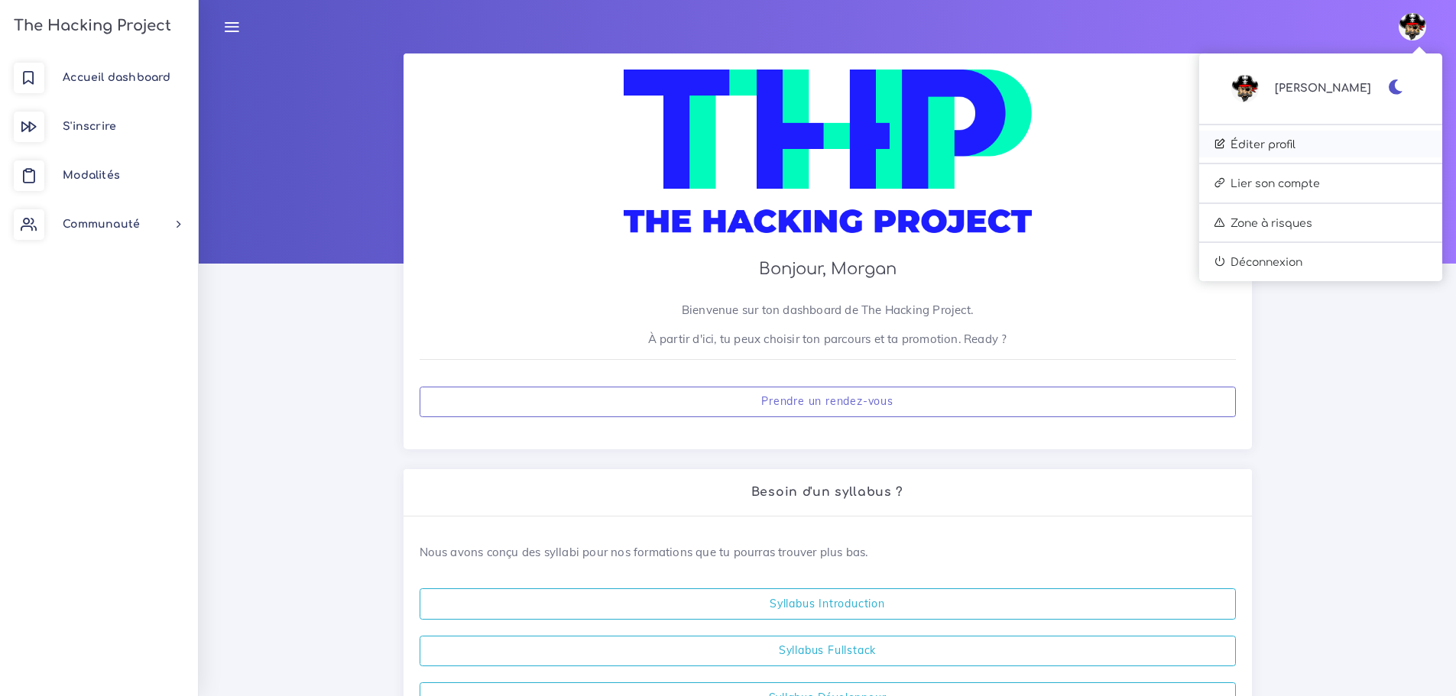
click at [1304, 146] on link "Éditer profil" at bounding box center [1320, 145] width 243 height 28
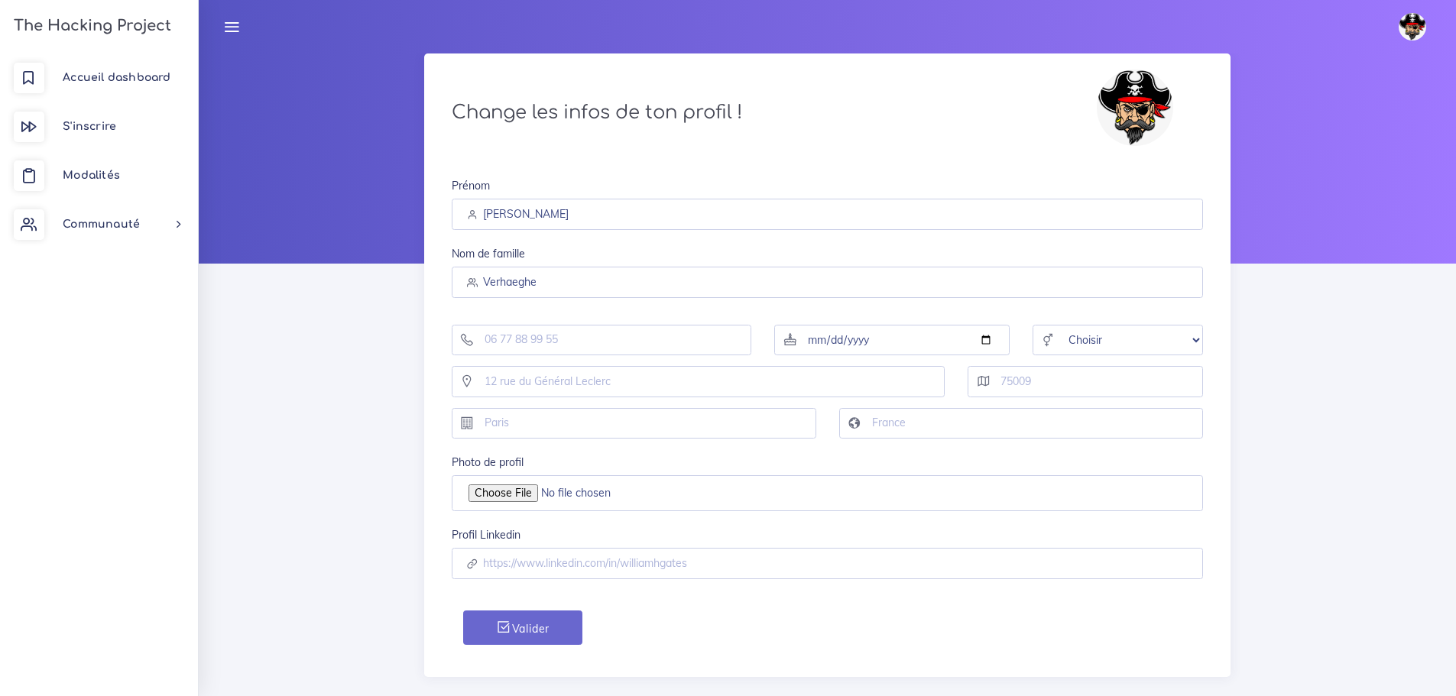
click at [1136, 112] on img at bounding box center [1135, 108] width 76 height 76
click at [1093, 341] on select "Choisir Homme Femme Autre" at bounding box center [1117, 340] width 170 height 31
select select "[DEMOGRAPHIC_DATA]"
click at [1032, 325] on select "Choisir Homme Femme Autre" at bounding box center [1117, 340] width 170 height 31
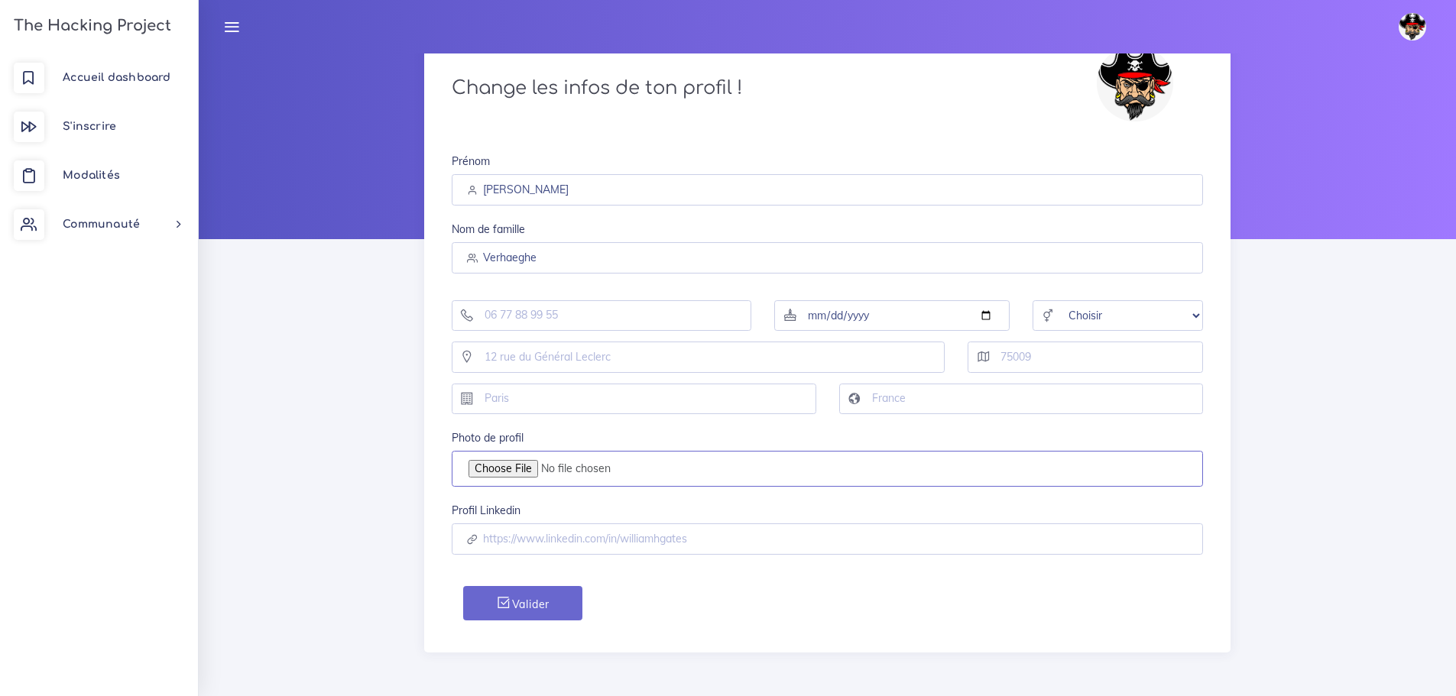
click at [547, 465] on input "Photo de profil" at bounding box center [828, 469] width 752 height 36
type input "C:\fakepath\pp.redious.001.png"
click at [819, 315] on input "date" at bounding box center [891, 315] width 235 height 31
click at [811, 315] on input "date" at bounding box center [891, 315] width 235 height 31
type input "1998-10-24"
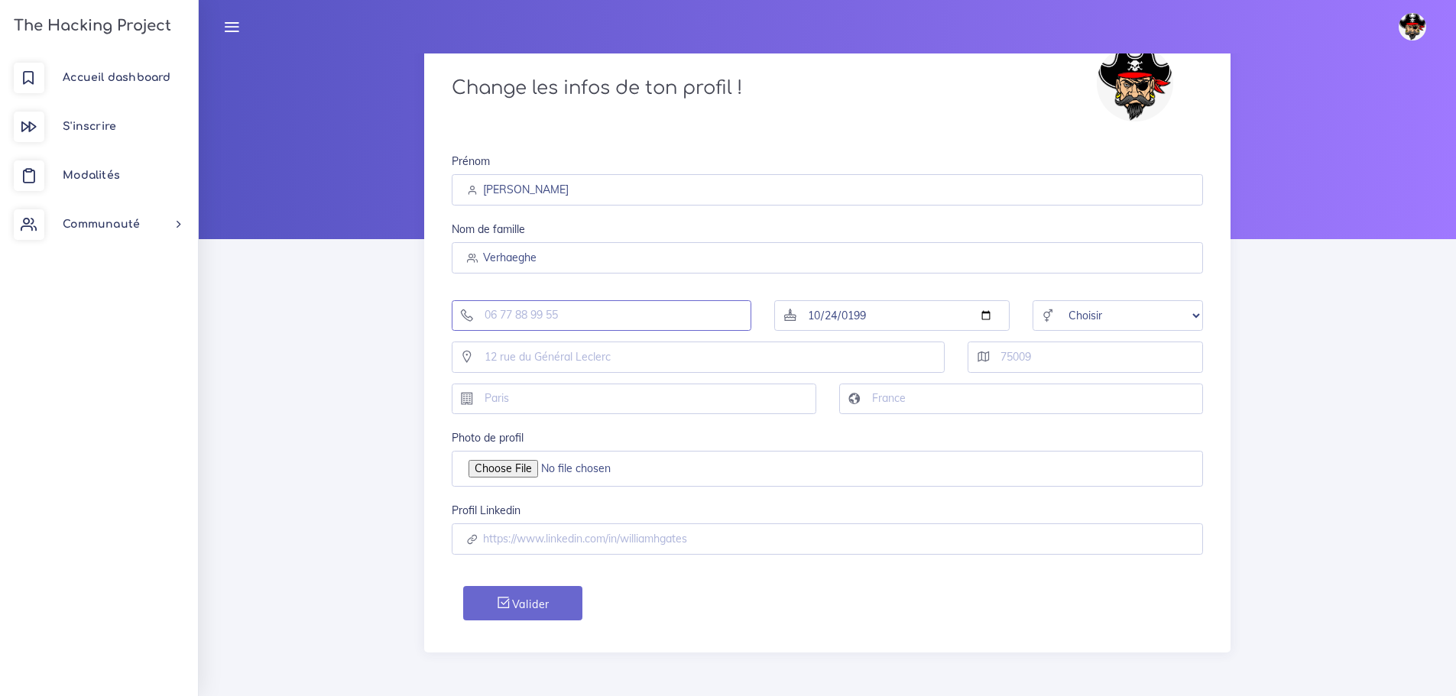
click at [607, 323] on input "tel" at bounding box center [602, 315] width 300 height 31
click at [796, 292] on div "1998-10-24" at bounding box center [892, 311] width 258 height 42
click at [535, 309] on input "tel" at bounding box center [602, 315] width 300 height 31
type input "0644857965"
click at [347, 295] on div "Change les infos de ton profil ! Prénom Morgan Nom de famille Verhaeghe 0644857…" at bounding box center [827, 362] width 1257 height 667
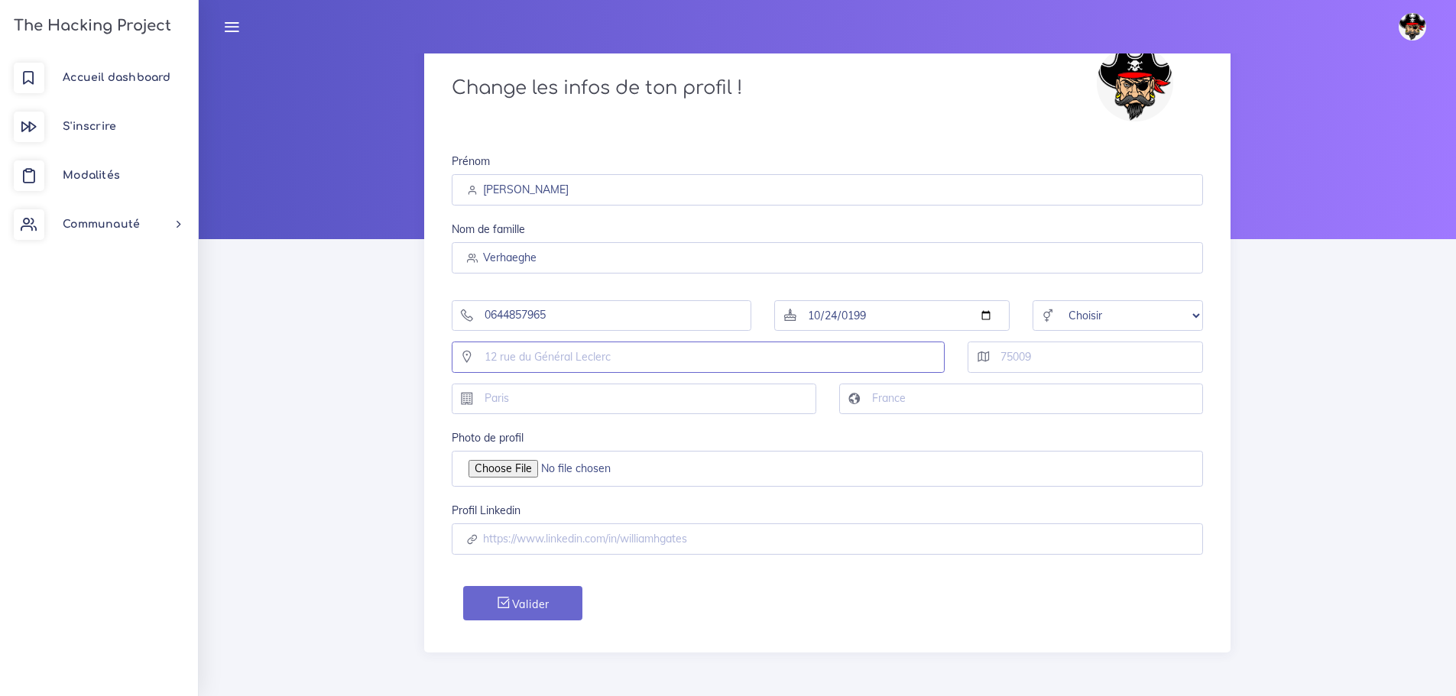
click at [699, 351] on input "text" at bounding box center [699, 357] width 494 height 31
type input "3 RUE JASMIN"
type input "47520"
type input "LE PASSAGE"
type input "France"
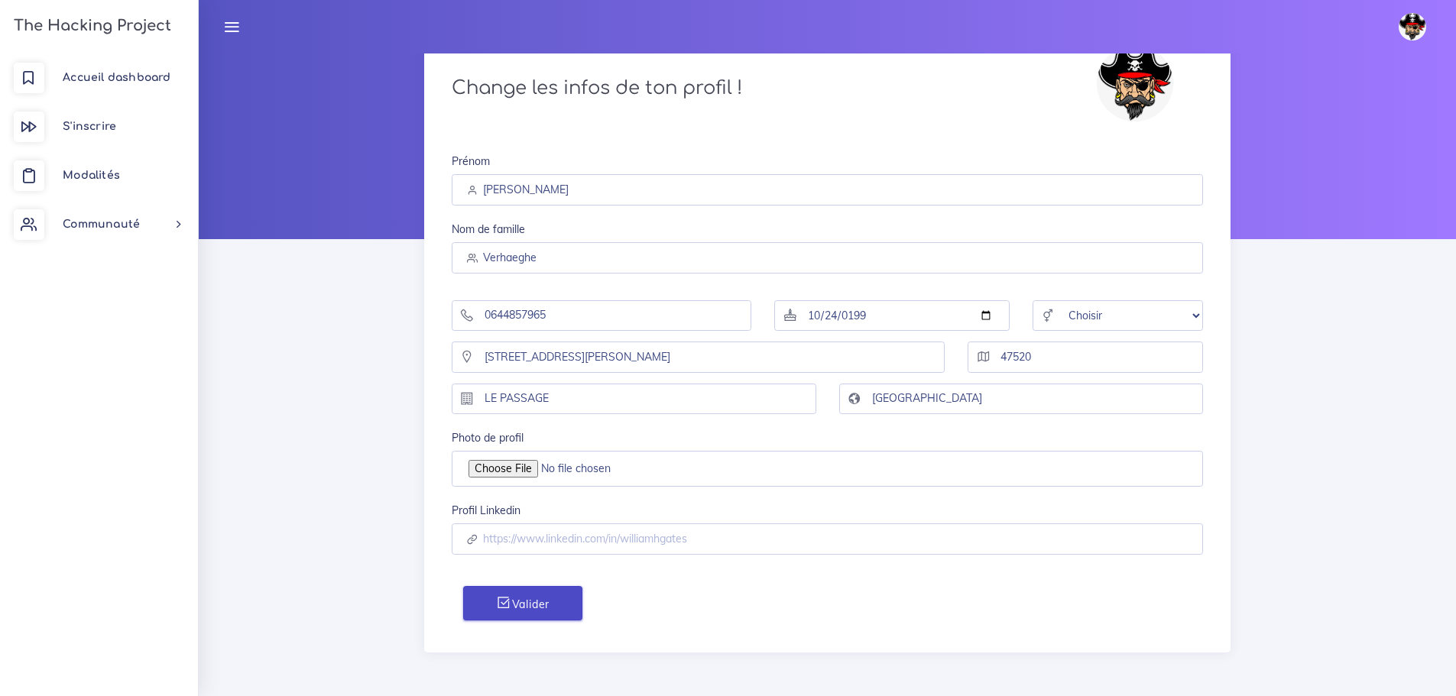
click at [537, 606] on button "Valider" at bounding box center [522, 603] width 119 height 34
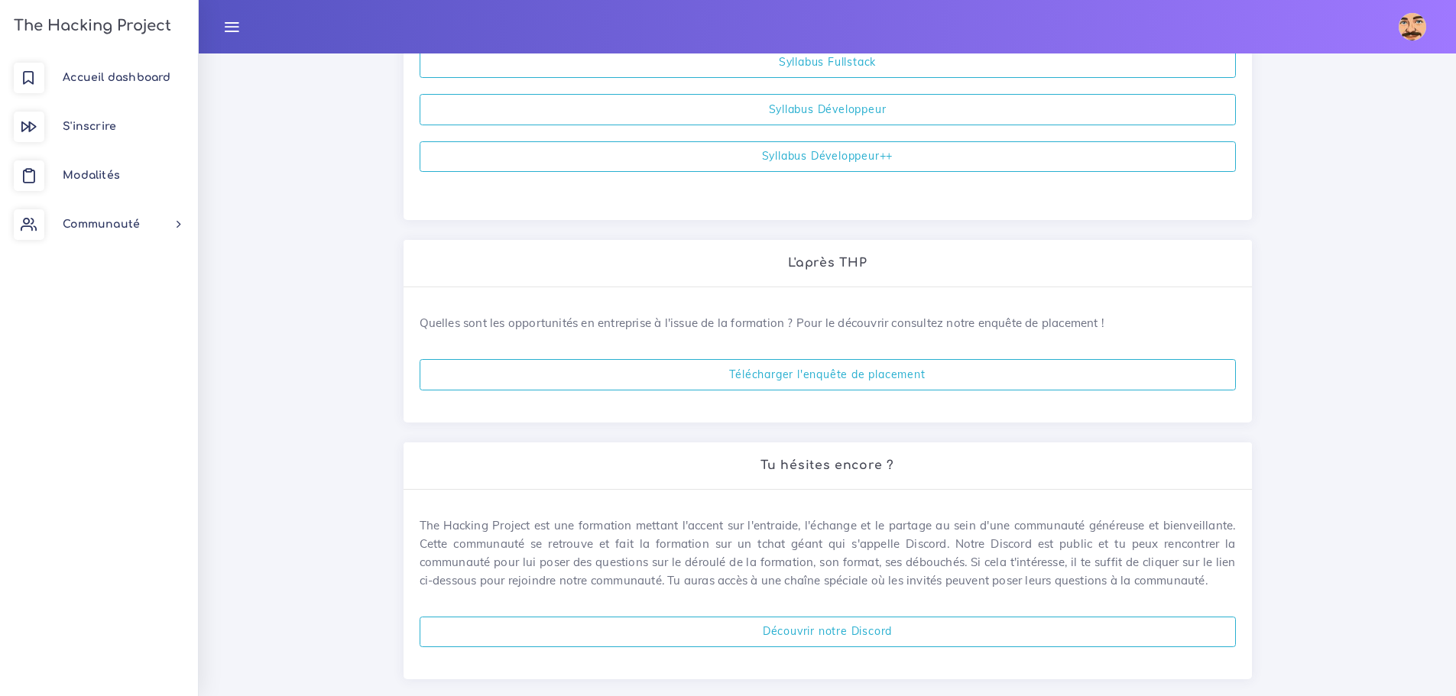
scroll to position [615, 0]
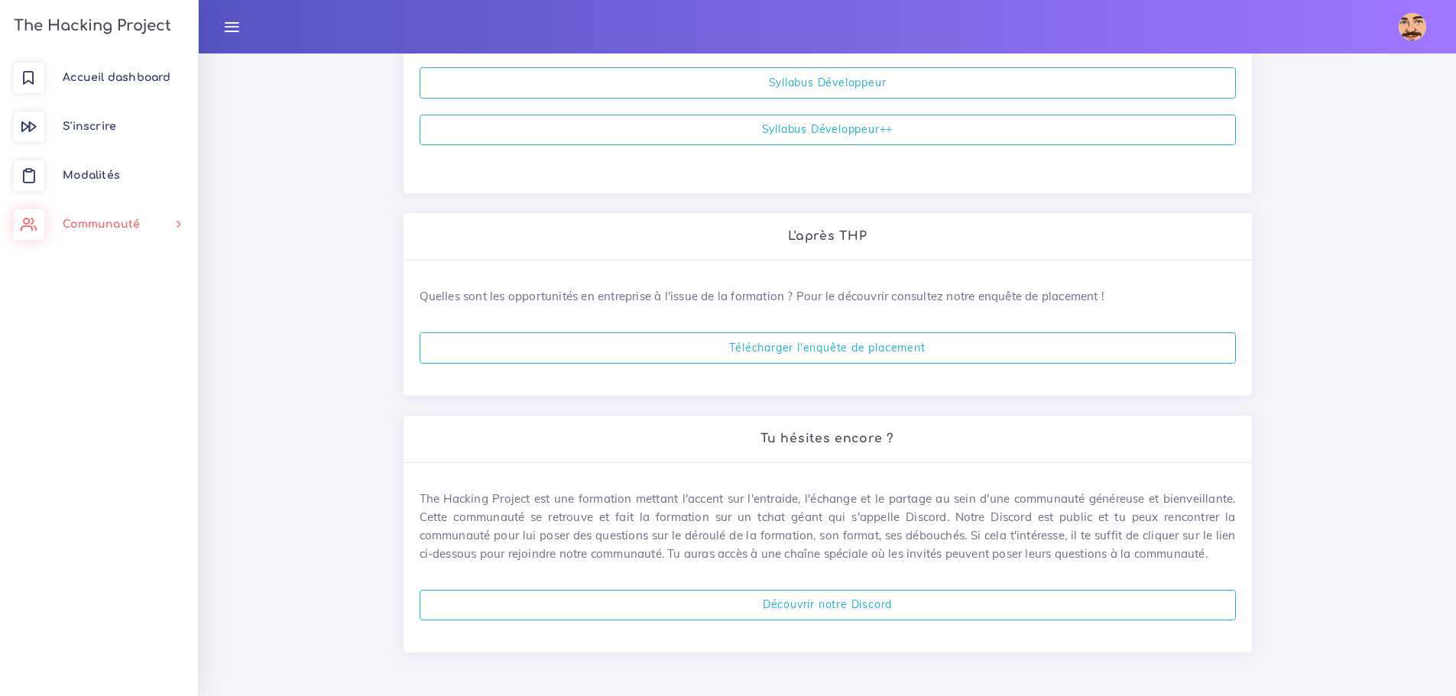
click at [130, 217] on link "Communauté" at bounding box center [99, 224] width 198 height 49
click at [157, 224] on link "Communauté" at bounding box center [99, 224] width 198 height 49
click at [228, 30] on icon at bounding box center [231, 26] width 17 height 17
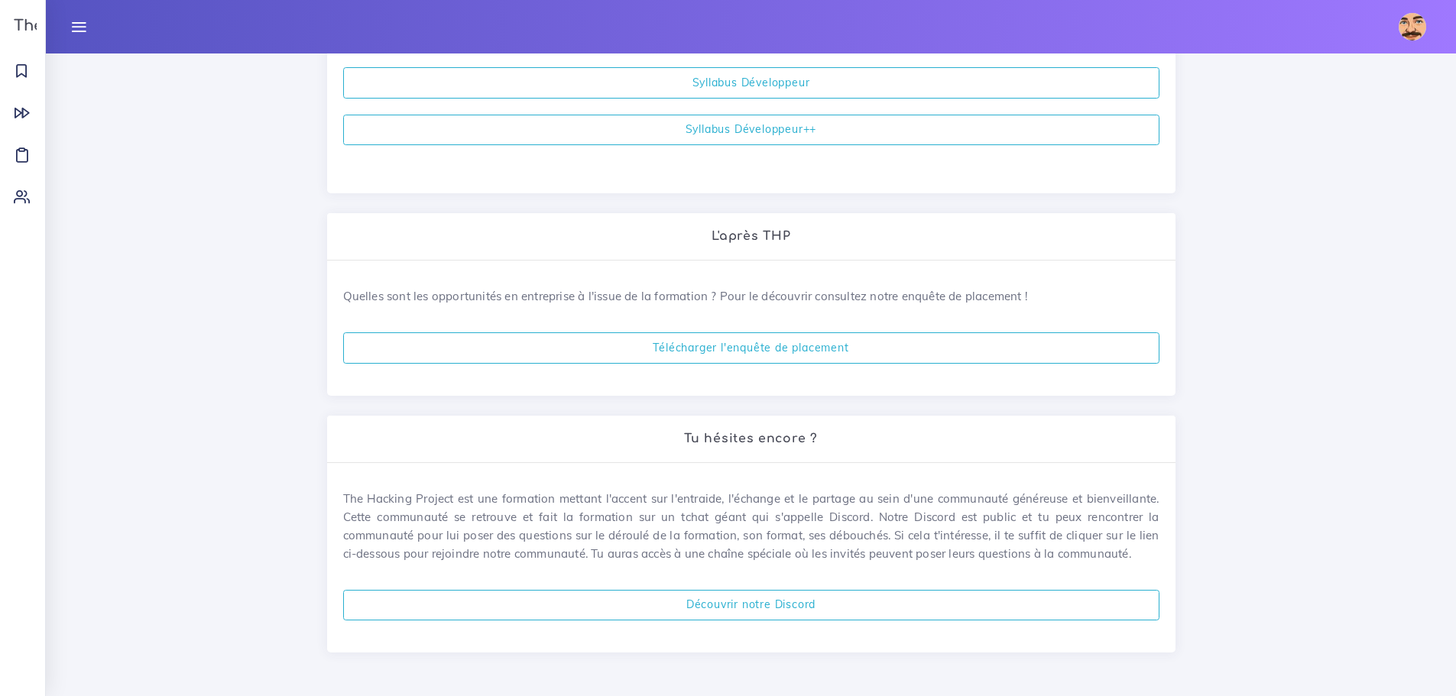
click at [76, 21] on icon at bounding box center [78, 26] width 17 height 17
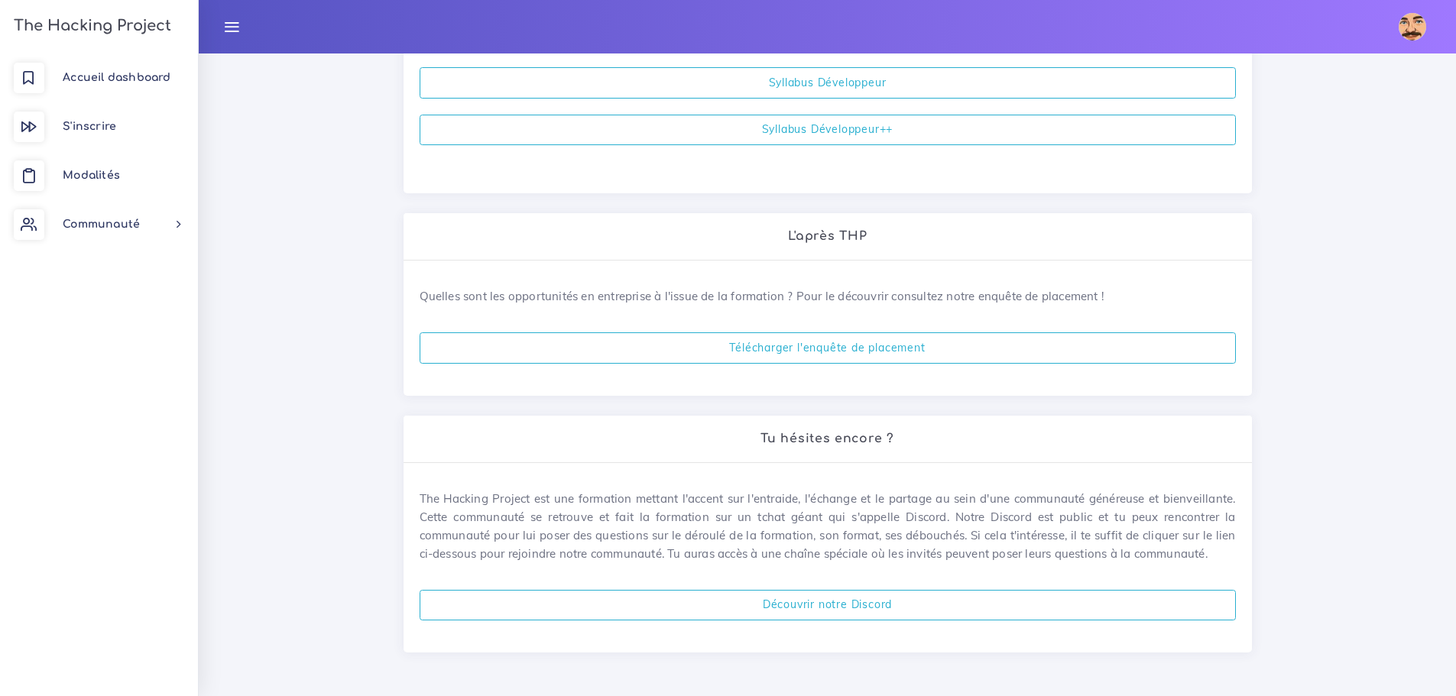
click at [214, 31] on link at bounding box center [231, 26] width 38 height 53
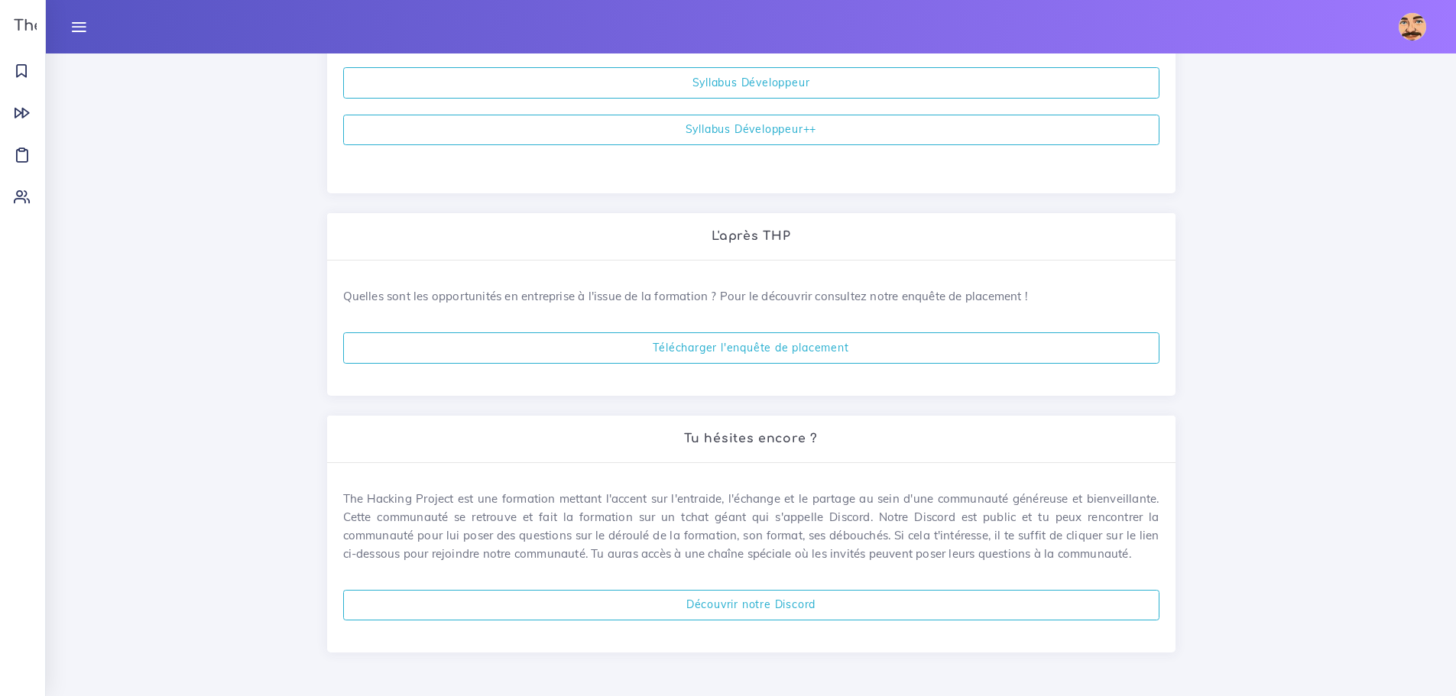
click at [87, 29] on icon at bounding box center [78, 26] width 17 height 17
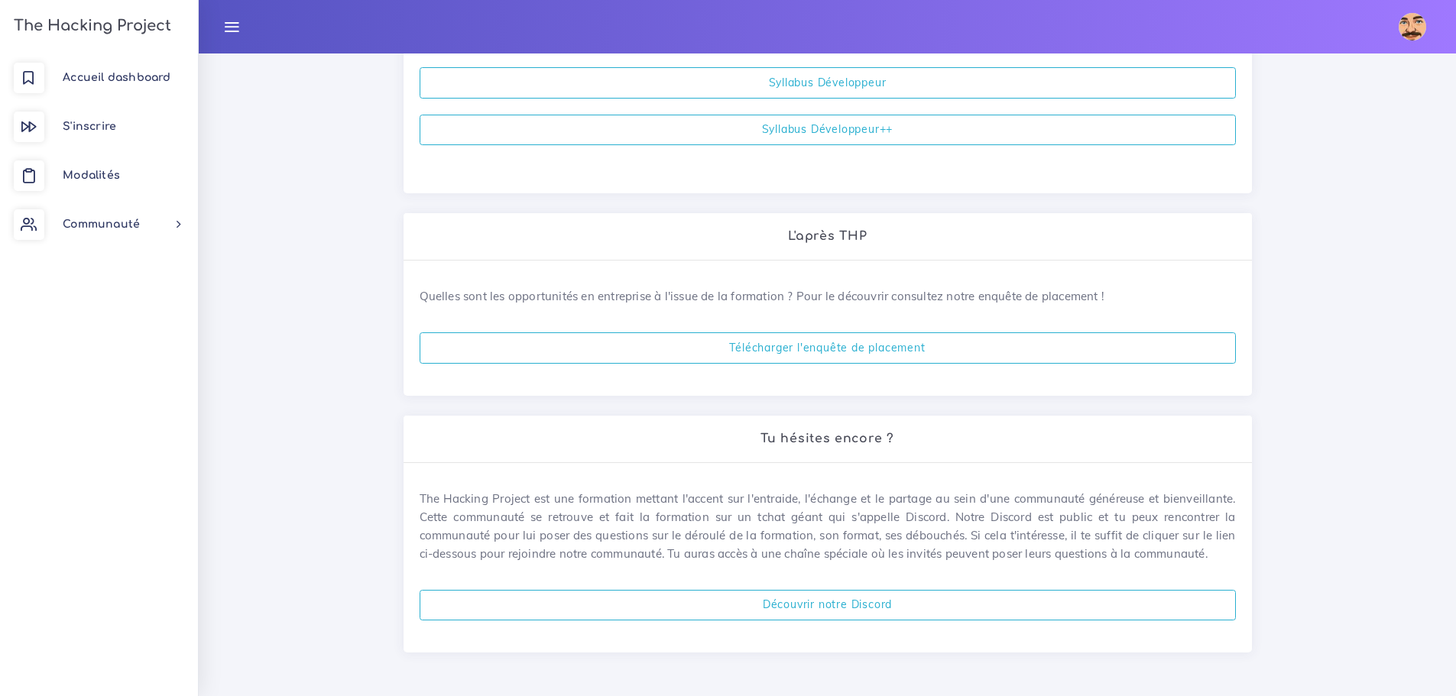
click at [219, 37] on link at bounding box center [231, 26] width 38 height 53
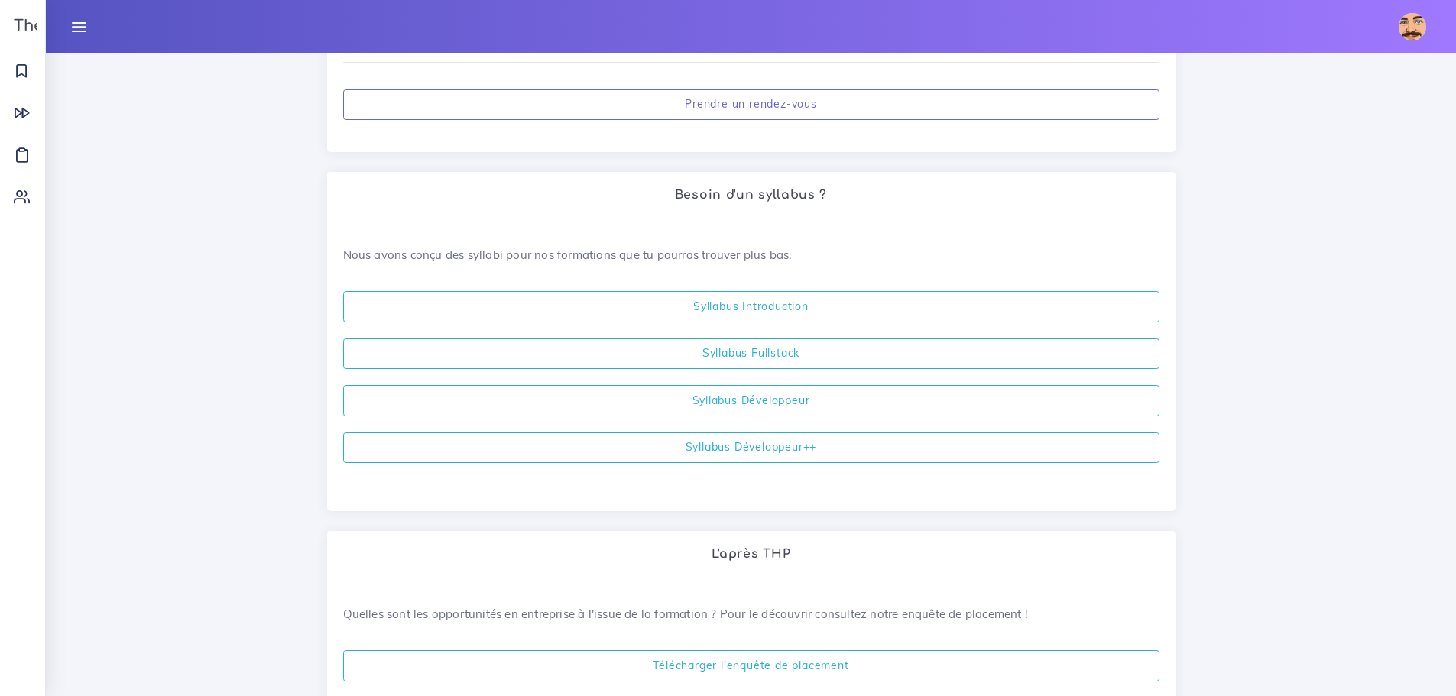
scroll to position [0, 0]
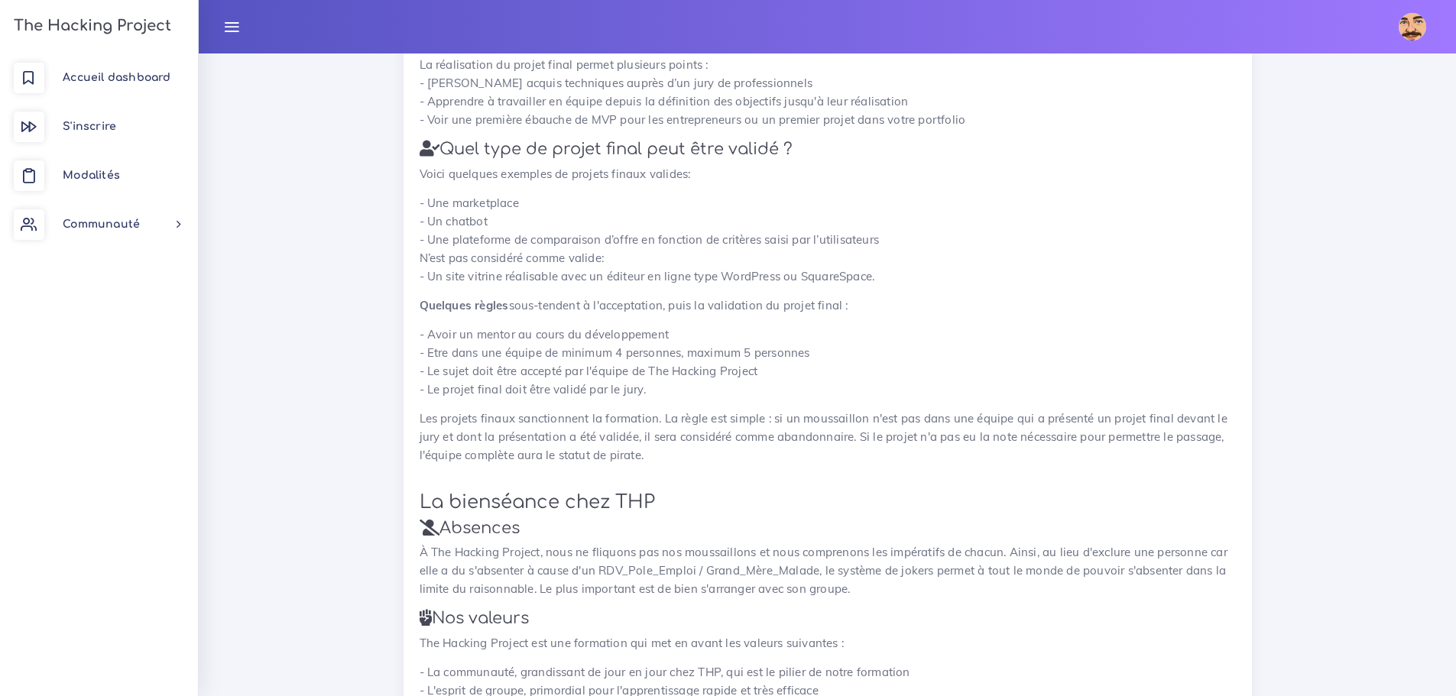
scroll to position [2221, 0]
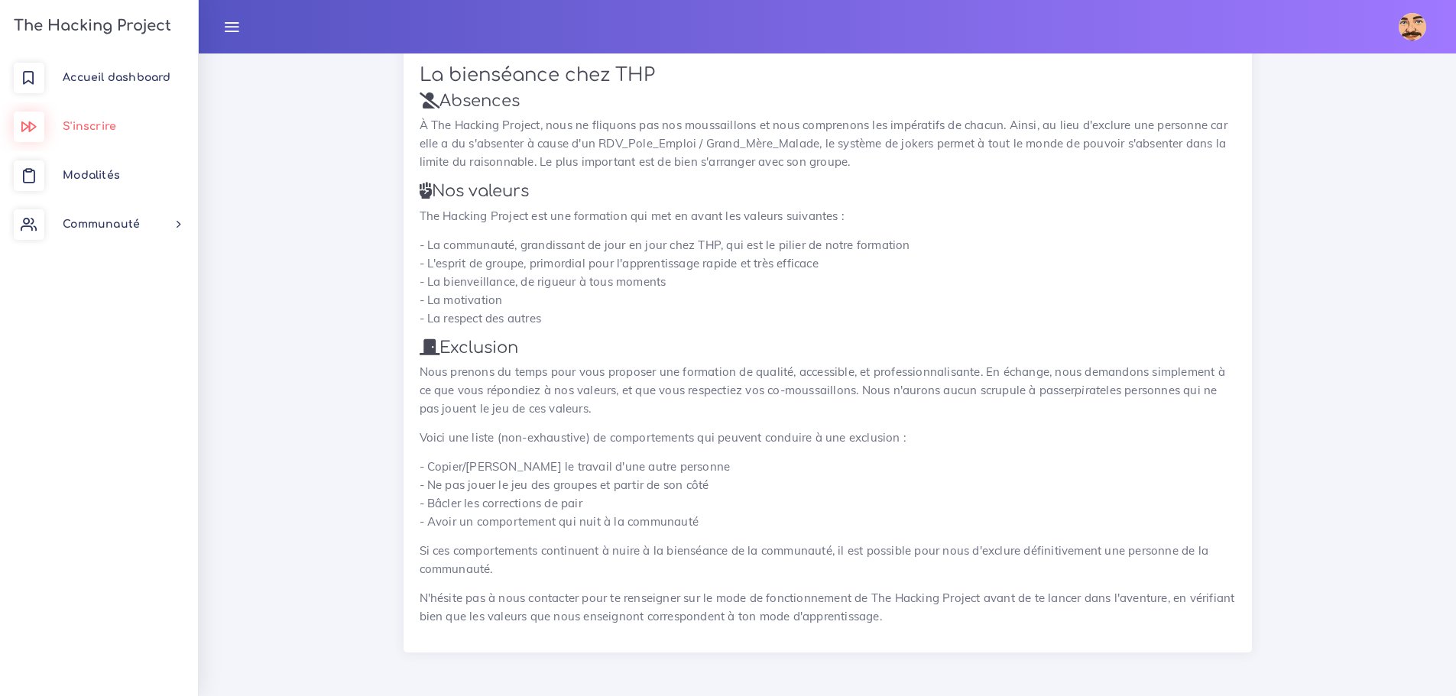
click at [111, 131] on span "S'inscrire" at bounding box center [89, 126] width 53 height 11
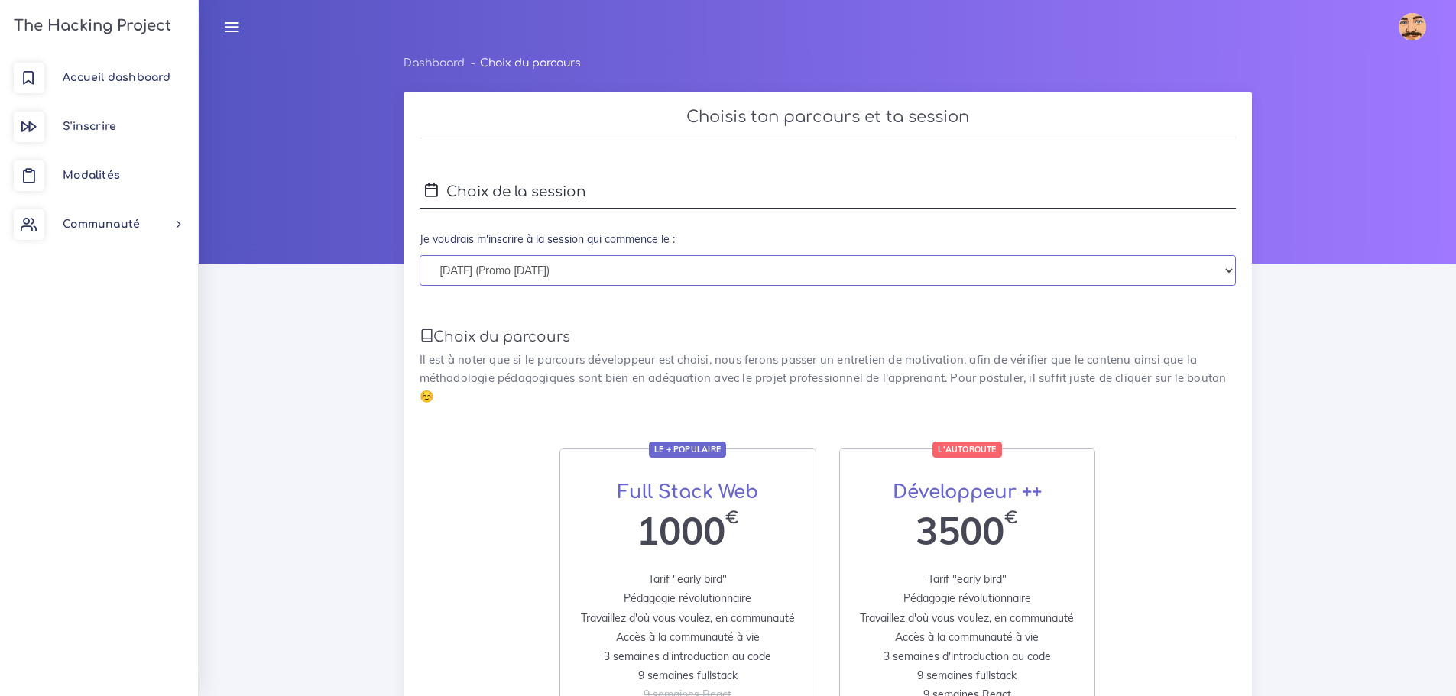
click at [738, 267] on select "[DATE] (Promo [DATE]) [DATE] (Promo [DATE])" at bounding box center [828, 270] width 816 height 31
click at [420, 255] on select "[DATE] (Promo [DATE]) [DATE] (Promo [DATE])" at bounding box center [828, 270] width 816 height 31
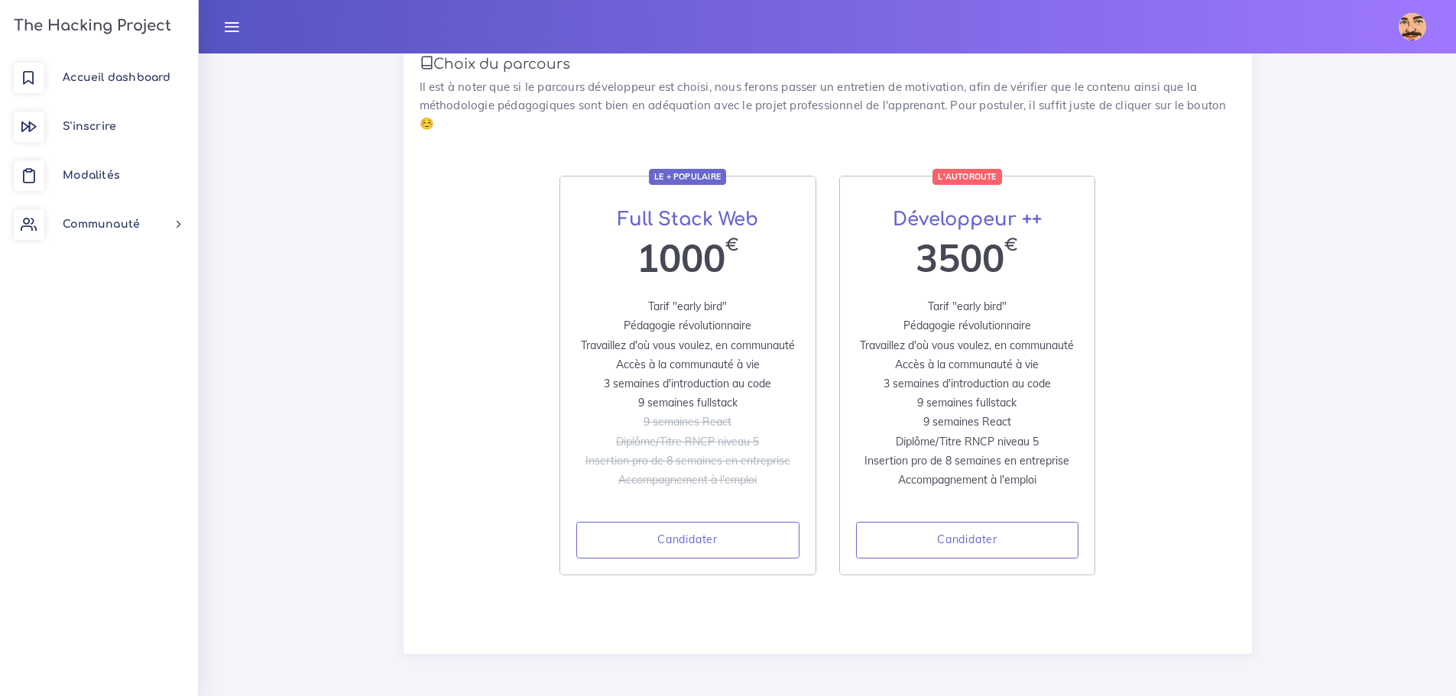
scroll to position [274, 0]
click at [124, 33] on h3 "The Hacking Project" at bounding box center [90, 26] width 162 height 17
